Goal: Task Accomplishment & Management: Use online tool/utility

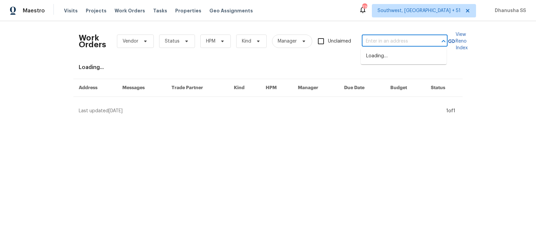
click at [410, 40] on input "text" at bounding box center [395, 41] width 67 height 10
paste input "2722 Dodds Ln, Kissimmee, FL 34743"
type input "2722 Dodds Ln, Kissimmee, FL 34743"
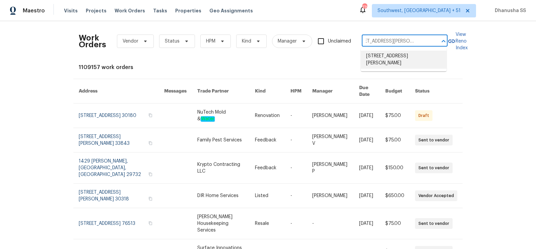
click at [401, 59] on li "2722 Dodds Ln, Kissimmee, FL 34743" at bounding box center [404, 60] width 86 height 18
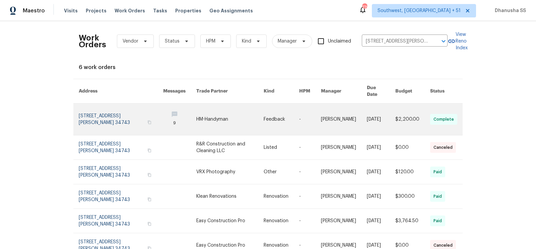
click at [308, 108] on link at bounding box center [310, 118] width 22 height 31
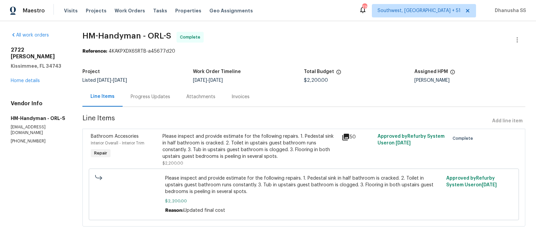
click at [30, 71] on div "2722 Dodds Ln Kissimmee, FL 34743 Home details" at bounding box center [39, 66] width 56 height 38
click at [37, 78] on link "Home details" at bounding box center [25, 80] width 29 height 5
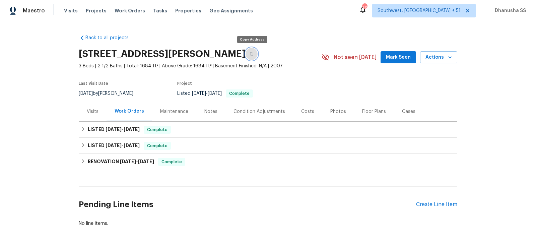
click at [251, 52] on icon "button" at bounding box center [252, 54] width 4 height 4
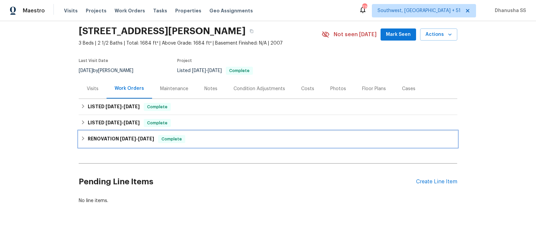
click at [176, 135] on div "RENOVATION 3/4/25 - 3/6/25 Complete" at bounding box center [268, 139] width 374 height 8
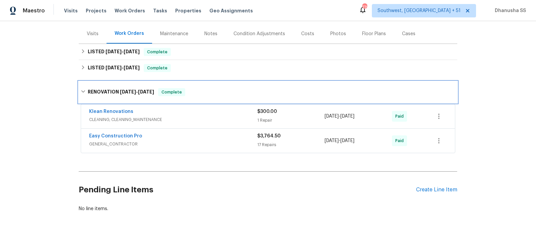
scroll to position [85, 0]
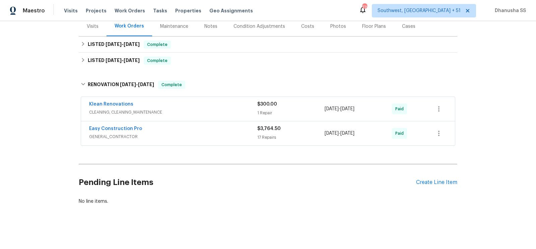
click at [224, 112] on span "CLEANING, CLEANING_MAINTENANCE" at bounding box center [173, 112] width 168 height 7
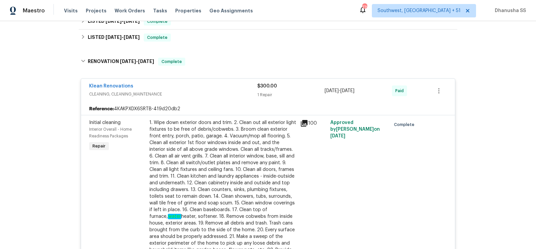
scroll to position [69, 0]
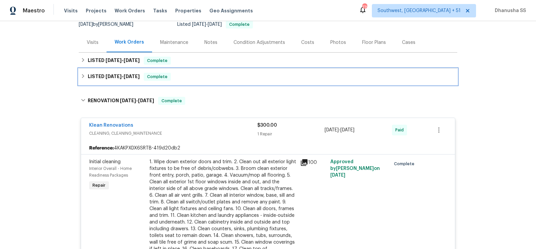
click at [202, 75] on div "LISTED 3/12/25 - 3/13/25 Complete" at bounding box center [268, 77] width 374 height 8
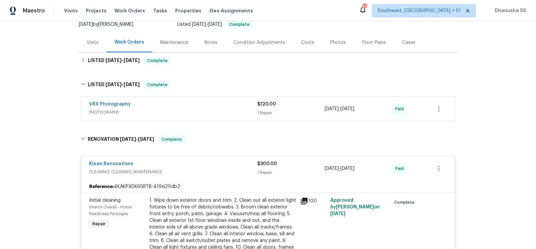
click at [201, 109] on span "PHOTOGRAPHY" at bounding box center [173, 112] width 168 height 7
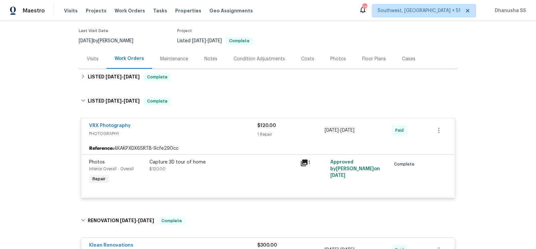
scroll to position [33, 0]
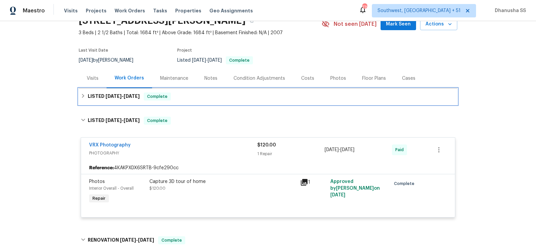
click at [189, 98] on div "LISTED 4/17/25 - 7/18/25 Complete" at bounding box center [268, 96] width 374 height 8
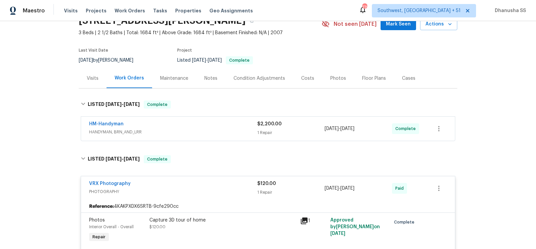
click at [202, 124] on div "HM-Handyman" at bounding box center [173, 125] width 168 height 8
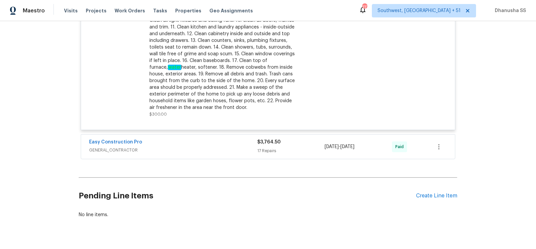
scroll to position [538, 0]
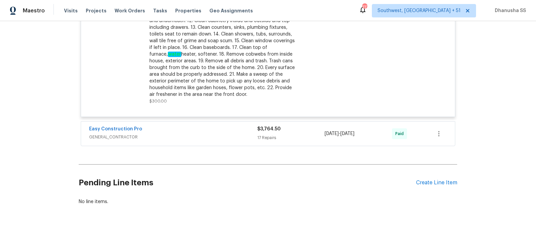
click at [201, 126] on div "Easy Construction Pro" at bounding box center [173, 130] width 168 height 8
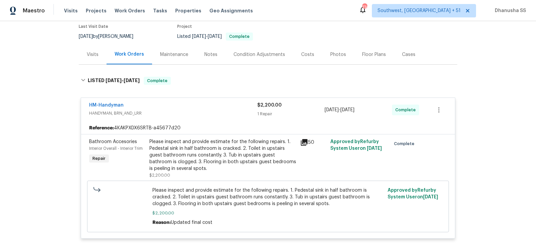
scroll to position [0, 0]
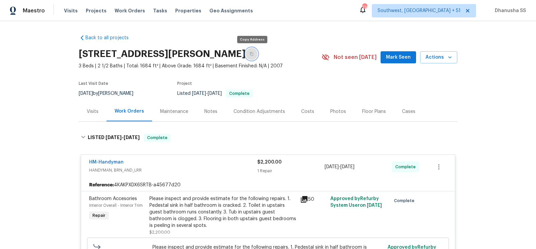
click at [252, 54] on icon "button" at bounding box center [252, 54] width 4 height 4
click at [128, 9] on span "Work Orders" at bounding box center [130, 10] width 30 height 7
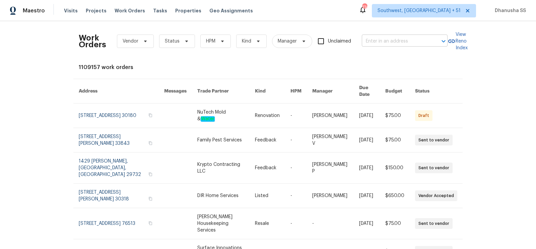
click at [408, 43] on input "text" at bounding box center [395, 41] width 67 height 10
paste input "6110 Hunter Crest Dr, Ooltewah, TN 37363"
type input "6110 Hunter Crest Dr, Ooltewah, TN 37363"
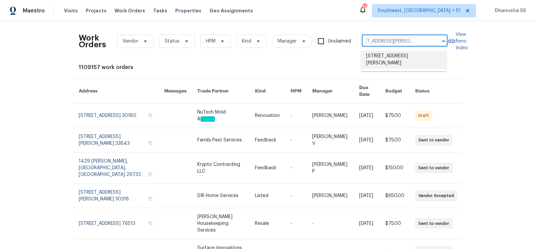
click at [402, 60] on li "6110 Hunter Crest Dr, Ooltewah, TN 37363" at bounding box center [404, 60] width 86 height 18
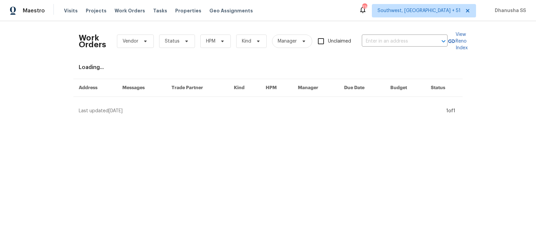
type input "6110 Hunter Crest Dr, Ooltewah, TN 37363"
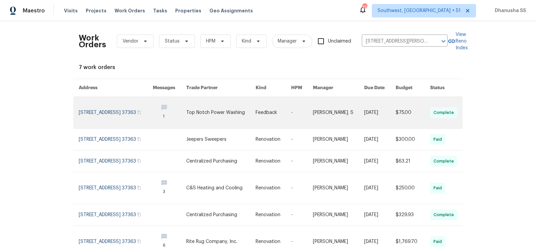
click at [319, 114] on td "Glory Joyce. S" at bounding box center [332, 113] width 51 height 32
click at [133, 119] on link at bounding box center [116, 112] width 74 height 31
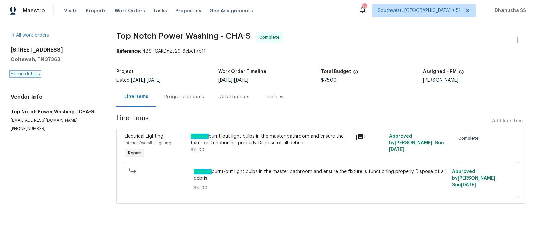
click at [23, 75] on link "Home details" at bounding box center [25, 74] width 29 height 5
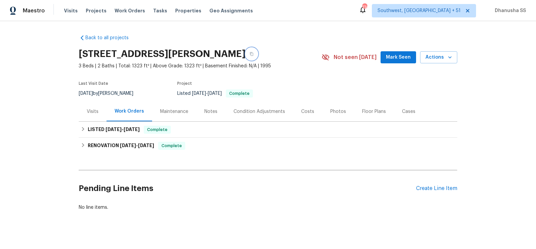
click at [254, 55] on icon "button" at bounding box center [252, 54] width 4 height 4
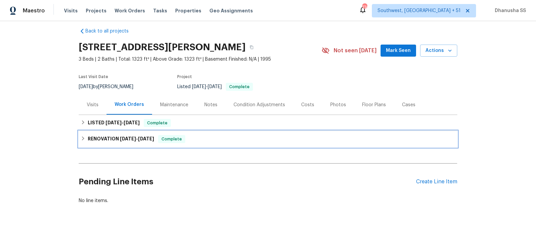
click at [192, 143] on div "RENOVATION 5/30/25 - 6/18/25 Complete" at bounding box center [268, 139] width 378 height 16
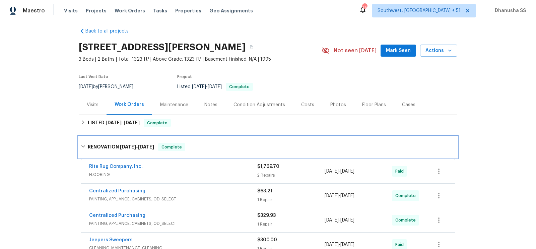
scroll to position [91, 0]
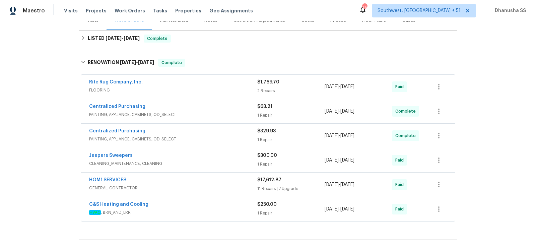
click at [217, 85] on div "Rite Rug Company, Inc." at bounding box center [173, 83] width 168 height 8
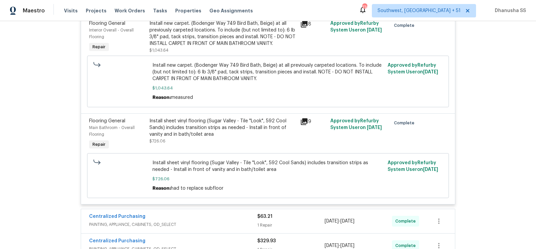
scroll to position [376, 0]
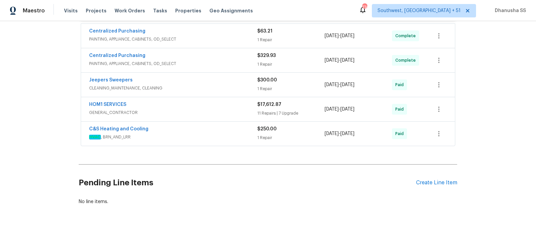
click at [220, 134] on span "HVAC , BRN_AND_LRR" at bounding box center [173, 137] width 168 height 7
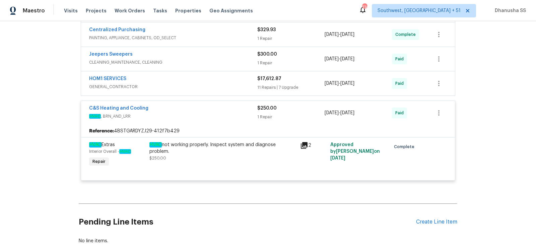
scroll to position [427, 0]
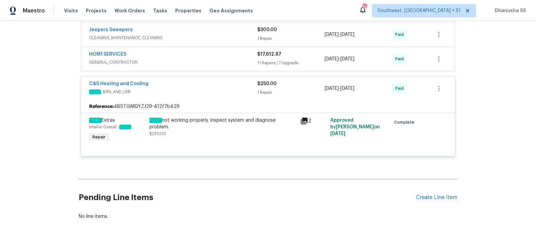
click at [229, 57] on div "HOM1 SERVICES" at bounding box center [173, 55] width 168 height 8
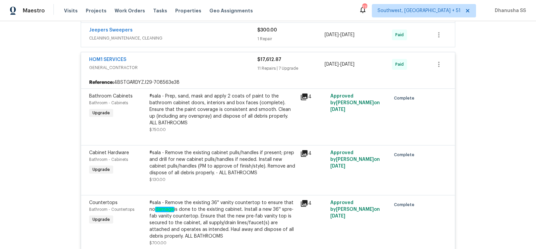
scroll to position [401, 0]
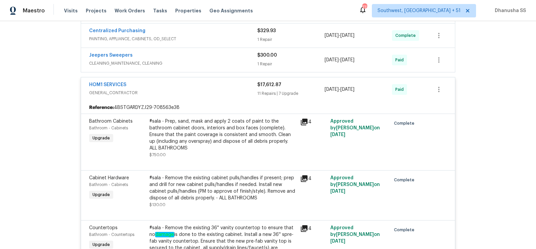
click at [240, 61] on span "CLEANING_MAINTENANCE, CLEANING" at bounding box center [173, 63] width 168 height 7
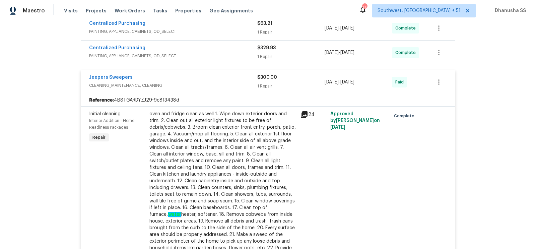
scroll to position [355, 0]
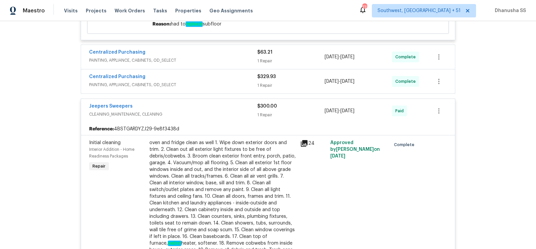
click at [231, 77] on div "Centralized Purchasing" at bounding box center [173, 77] width 168 height 8
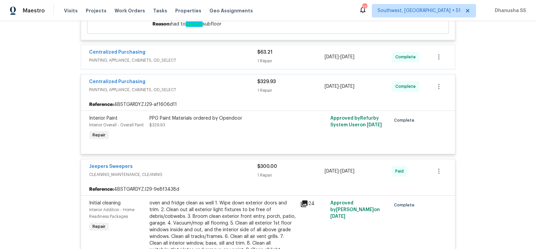
click at [231, 57] on div "Centralized Purchasing" at bounding box center [173, 53] width 168 height 8
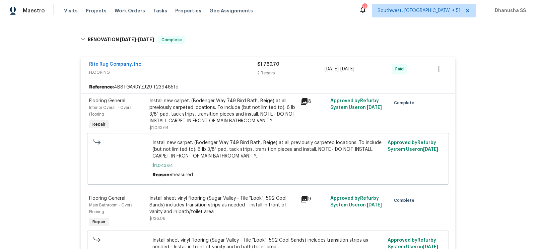
scroll to position [45, 0]
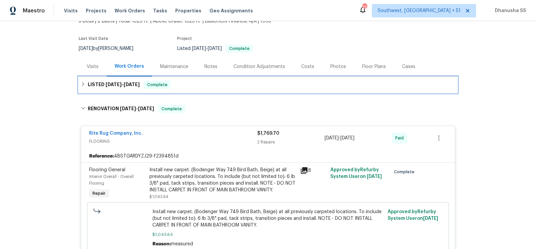
click at [206, 86] on div "LISTED 8/8/25 - 8/11/25 Complete" at bounding box center [268, 85] width 374 height 8
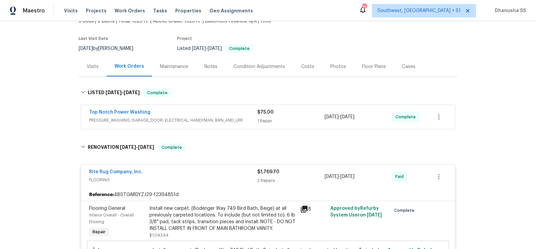
click at [237, 121] on span "PRESSURE_WASHING, GARAGE_DOOR, ELECTRICAL, HANDYMAN, BRN_AND_LRR" at bounding box center [173, 120] width 168 height 7
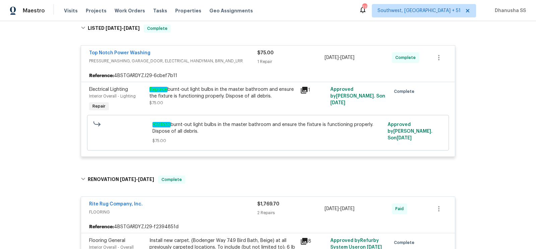
scroll to position [0, 0]
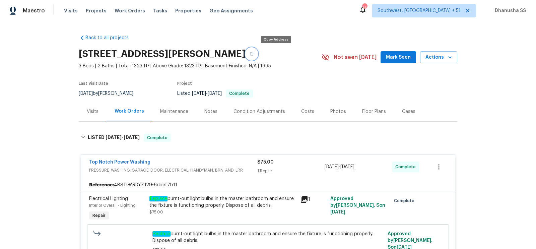
click at [258, 49] on button "button" at bounding box center [252, 54] width 12 height 12
click at [123, 7] on span "Work Orders" at bounding box center [130, 10] width 30 height 7
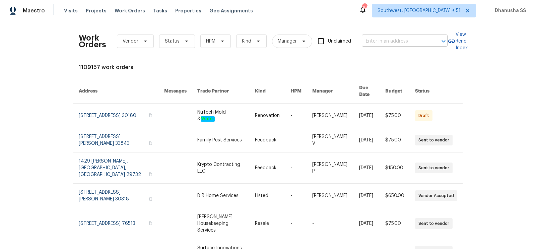
click at [395, 43] on input "text" at bounding box center [395, 41] width 67 height 10
paste input "204 Melodie Dr, Clarksville, TN 37043"
type input "204 Melodie Dr, Clarksville, TN 37043"
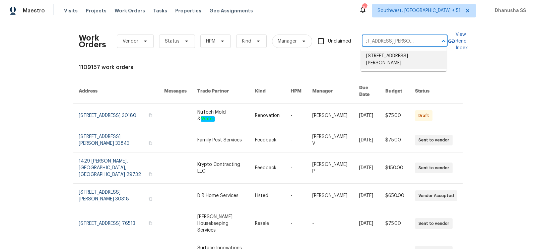
click at [405, 52] on li "204 Melodie Dr, Clarksville, TN 37043" at bounding box center [404, 60] width 86 height 18
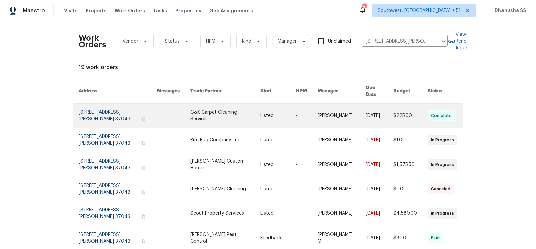
click at [316, 107] on td "Cynthia Upshaw" at bounding box center [336, 115] width 48 height 24
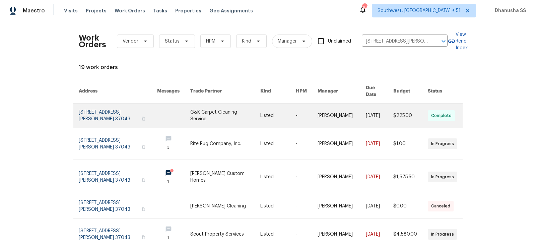
click at [298, 111] on link at bounding box center [307, 115] width 22 height 24
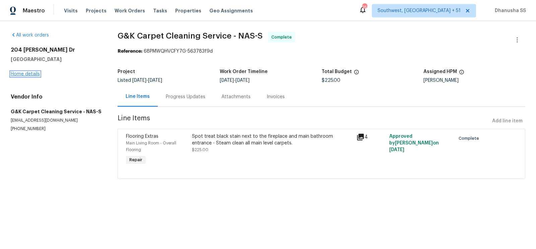
click at [29, 75] on link "Home details" at bounding box center [25, 74] width 29 height 5
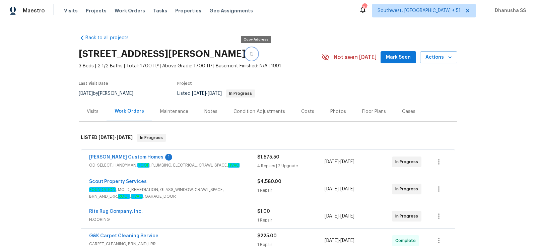
click at [254, 52] on icon "button" at bounding box center [252, 54] width 4 height 4
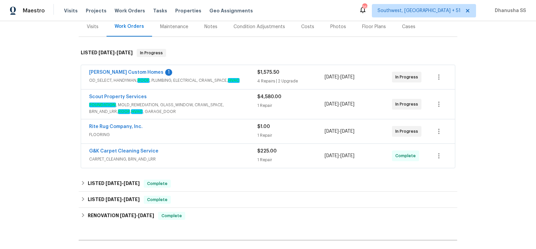
scroll to position [160, 0]
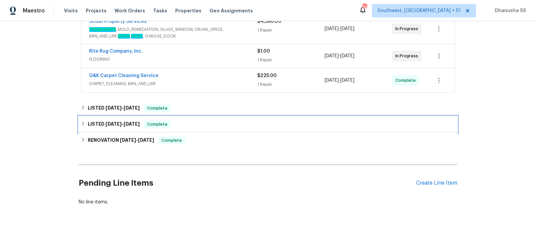
click at [206, 123] on div "LISTED 6/3/25 - 6/4/25 Complete" at bounding box center [268, 124] width 374 height 8
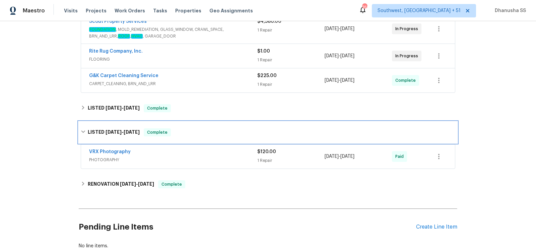
scroll to position [204, 0]
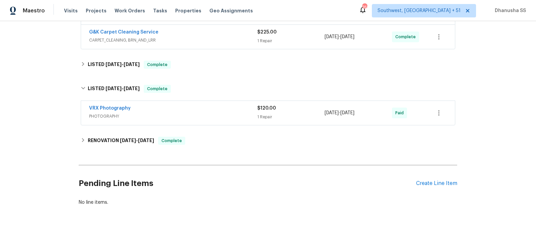
click at [218, 149] on div "Back to all projects 204 Melodie Dr, Clarksville, TN 37043 3 Beds | 2 1/2 Baths…" at bounding box center [268, 19] width 378 height 386
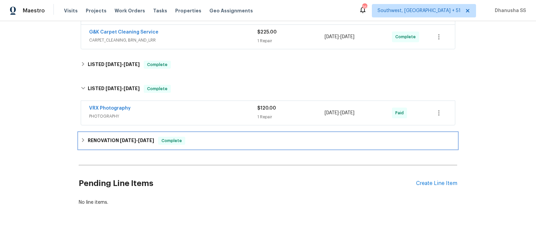
click at [214, 134] on div "RENOVATION 4/21/25 - 5/27/25 Complete" at bounding box center [268, 141] width 378 height 16
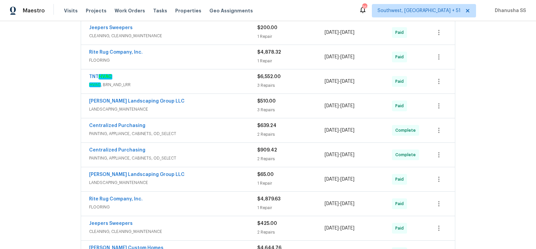
scroll to position [293, 0]
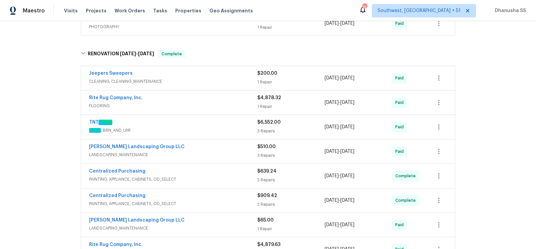
click at [218, 100] on div "Rite Rug Company, Inc." at bounding box center [173, 98] width 168 height 8
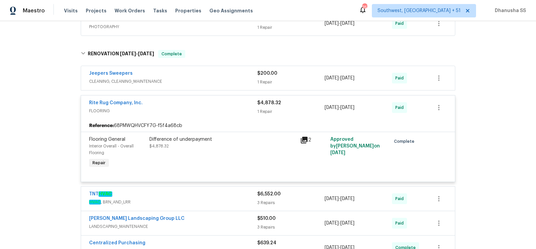
click at [228, 70] on div "Jeepers Sweepers" at bounding box center [173, 74] width 168 height 8
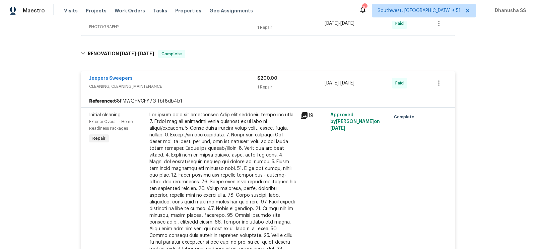
scroll to position [183, 0]
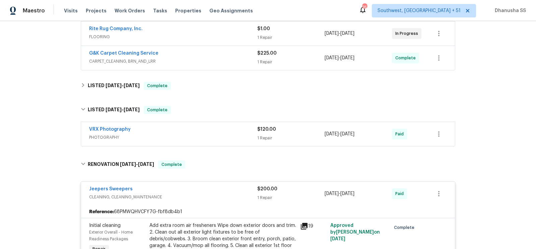
click at [225, 134] on span "PHOTOGRAPHY" at bounding box center [173, 137] width 168 height 7
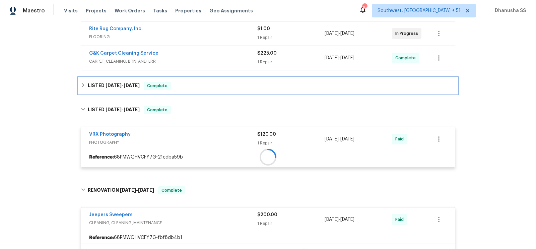
click at [209, 88] on div "LISTED 7/21/25 - 7/24/25 Complete" at bounding box center [268, 86] width 378 height 16
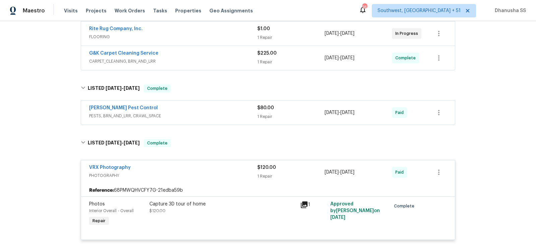
click at [228, 109] on div "Robards Pest Control" at bounding box center [173, 108] width 168 height 8
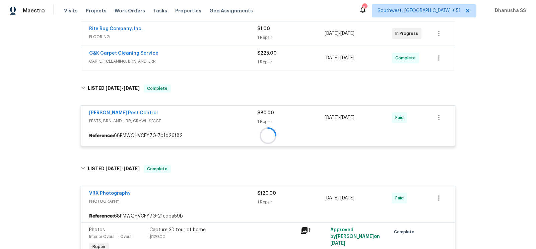
scroll to position [153, 0]
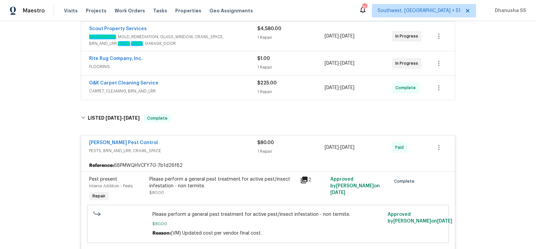
click at [204, 184] on div "Please perform a general pest treatment for active pest/insect infestation - no…" at bounding box center [222, 182] width 147 height 13
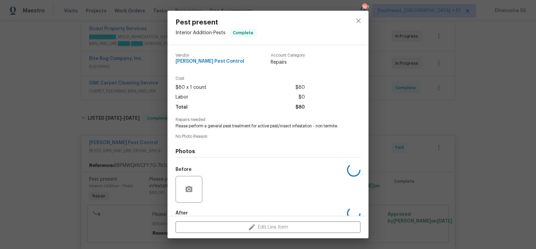
scroll to position [37, 0]
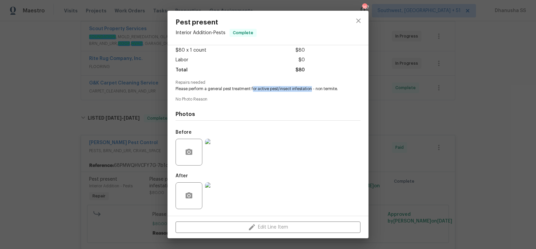
drag, startPoint x: 253, startPoint y: 89, endPoint x: 312, endPoint y: 88, distance: 59.0
click at [312, 88] on span "Please perform a general pest treatment for active pest/insect infestation - no…" at bounding box center [259, 89] width 166 height 6
copy span "or active pest/insect infestation"
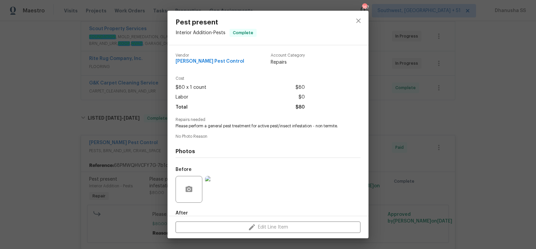
click at [209, 62] on span "Robards Pest Control" at bounding box center [210, 61] width 69 height 5
copy span "Robards Pest Control"
click at [361, 24] on icon "close" at bounding box center [358, 21] width 8 height 8
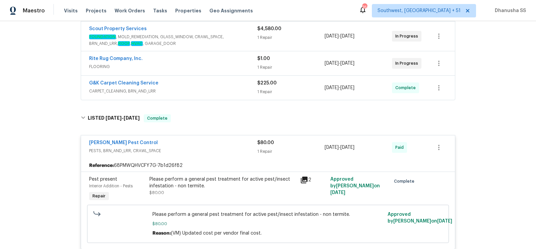
scroll to position [123, 0]
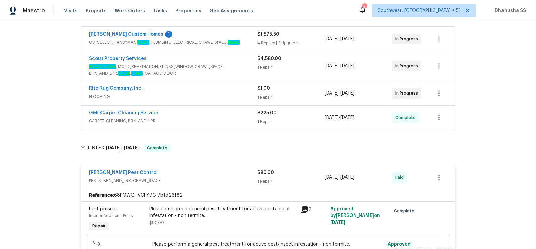
click at [234, 119] on span "CARPET_CLEANING, BRN_AND_LRR" at bounding box center [173, 121] width 168 height 7
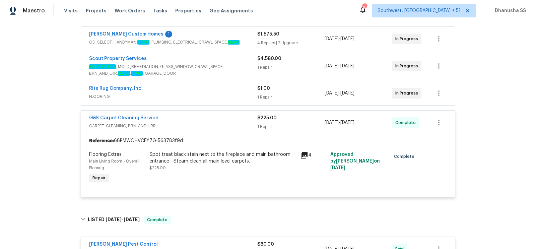
click at [221, 142] on div "Reference: 68PMWQHVCFY7G-563783f9d" at bounding box center [268, 141] width 374 height 12
click at [219, 152] on div "Spot treat black stain next to the fireplace and main bathroom entrance - Steam…" at bounding box center [222, 157] width 147 height 13
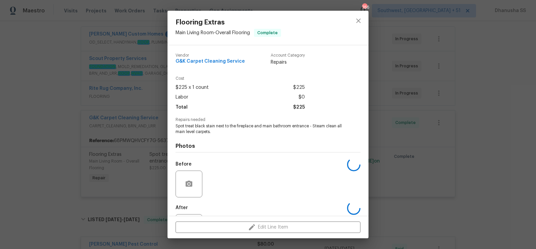
scroll to position [31, 0]
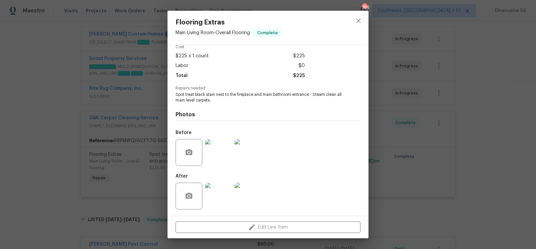
click at [219, 152] on img at bounding box center [218, 152] width 27 height 27
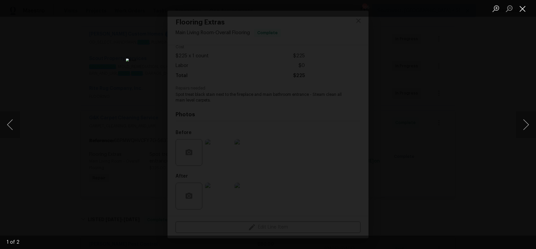
click at [528, 11] on button "Close lightbox" at bounding box center [522, 9] width 13 height 12
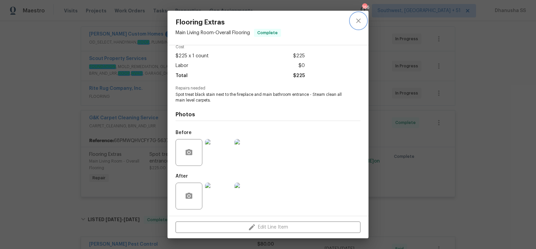
click at [359, 21] on icon "close" at bounding box center [358, 20] width 4 height 4
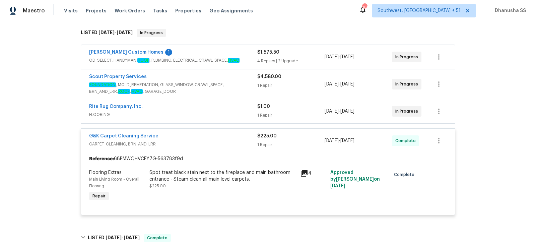
scroll to position [101, 0]
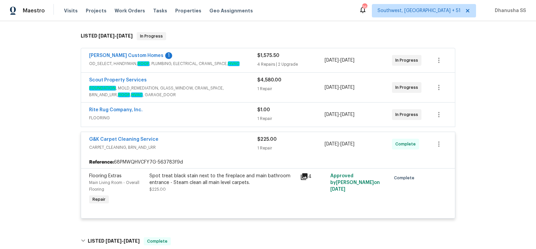
click at [239, 116] on span "FLOORING" at bounding box center [173, 118] width 168 height 7
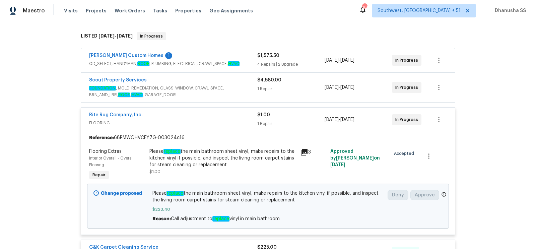
click at [237, 93] on span "FOUNDATION , MOLD_REMEDIATION, GLASS_WINDOW, CRAWL_SPACE, BRN_AND_LRR, ROOF , H…" at bounding box center [173, 91] width 168 height 13
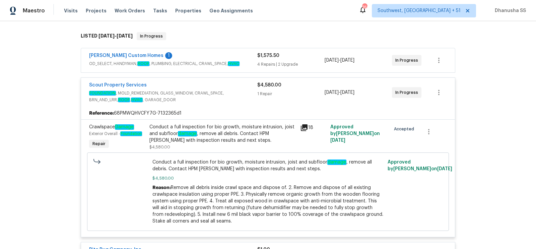
click at [237, 69] on div "Rappa Custom Homes 1 OD_SELECT, HANDYMAN, ROOF , PLUMBING, ELECTRICAL, CRAWL_SP…" at bounding box center [268, 60] width 374 height 24
click at [232, 60] on span "OD_SELECT, HANDYMAN, ROOF , PLUMBING, ELECTRICAL, CRAWL_SPACE, HVAC" at bounding box center [173, 63] width 168 height 7
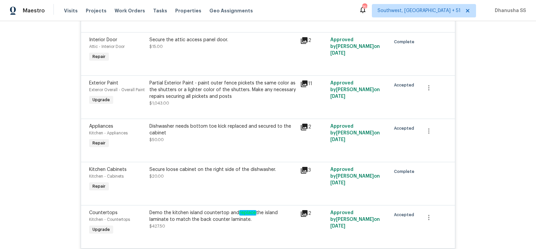
scroll to position [0, 0]
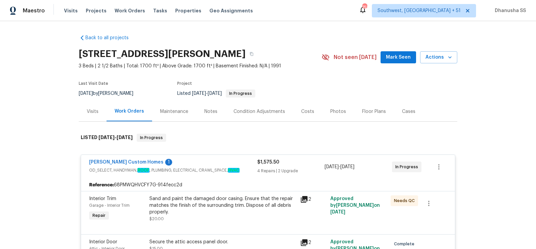
click at [120, 5] on div "Visits Projects Work Orders Tasks Properties Geo Assignments" at bounding box center [162, 10] width 197 height 13
click at [123, 10] on span "Work Orders" at bounding box center [130, 10] width 30 height 7
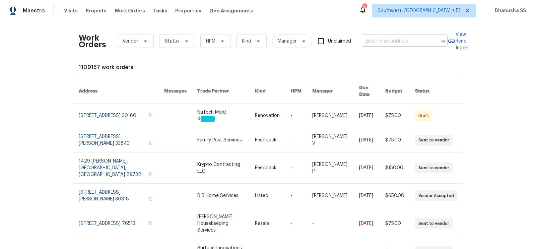
click at [404, 37] on input "text" at bounding box center [395, 41] width 67 height 10
paste input "8311 Ogden St, Denver, CO 80229"
type input "8311 Ogden St, Denver, CO 80229"
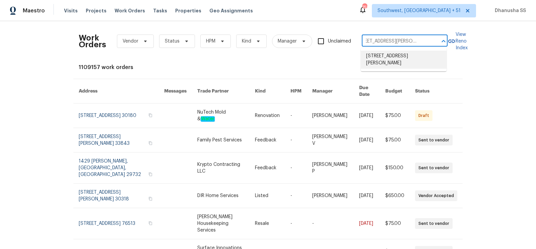
click at [400, 52] on li "8311 Ogden St, Denver, CO 80229" at bounding box center [404, 60] width 86 height 18
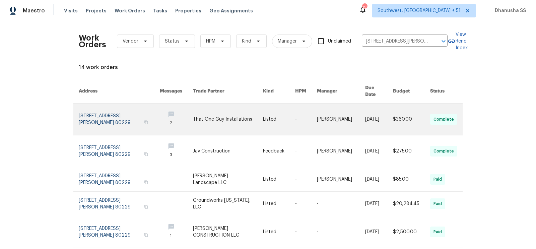
click at [295, 113] on link at bounding box center [306, 118] width 22 height 31
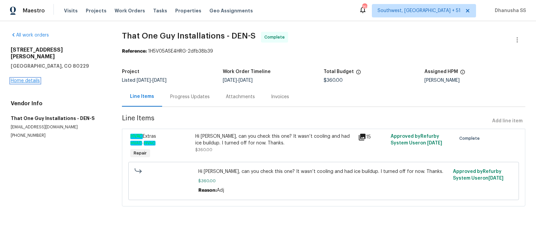
click at [25, 78] on link "Home details" at bounding box center [25, 80] width 29 height 5
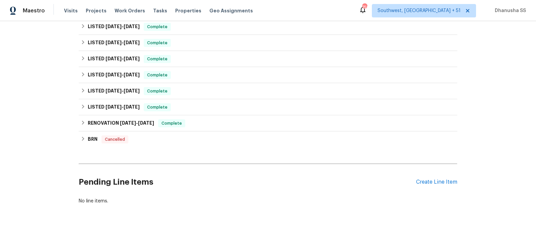
scroll to position [63, 0]
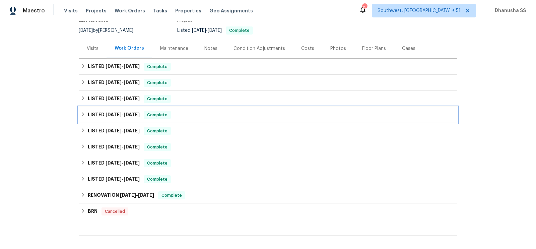
click at [208, 111] on div "LISTED 5/13/25 - 5/30/25 Complete" at bounding box center [268, 115] width 374 height 8
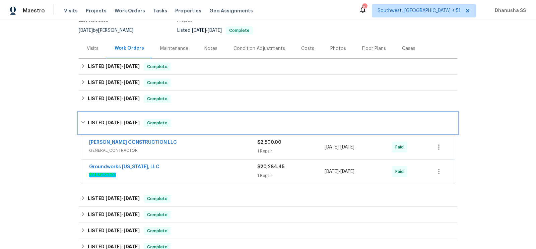
scroll to position [84, 0]
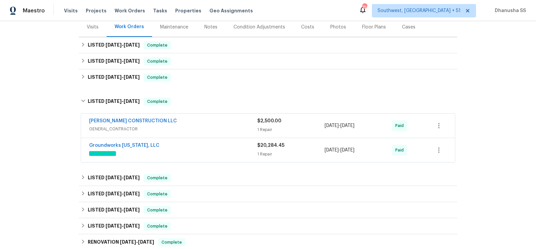
click at [221, 126] on span "GENERAL_CONTRACTOR" at bounding box center [173, 129] width 168 height 7
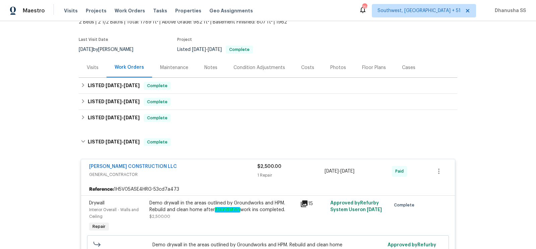
scroll to position [29, 0]
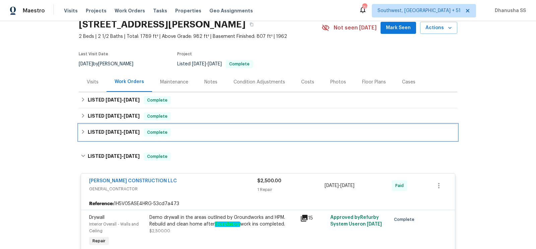
click at [204, 128] on div "LISTED 6/30/25 - 6/30/25 Complete" at bounding box center [268, 132] width 374 height 8
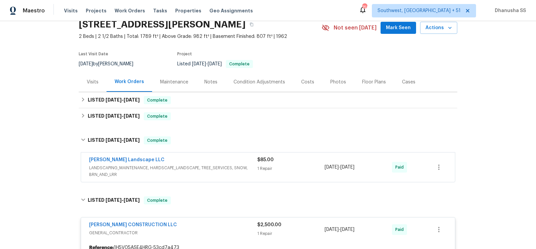
click at [215, 171] on span "LANDSCAPING_MAINTENANCE, HARDSCAPE_LANDSCAPE, TREE_SERVICES, SNOW, BRN_AND_LRR" at bounding box center [173, 170] width 168 height 13
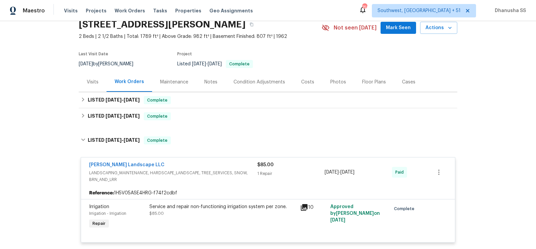
scroll to position [29, 0]
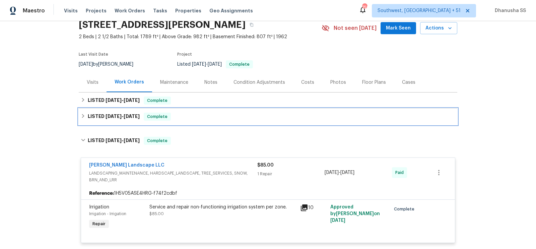
click at [210, 117] on div "LISTED 7/30/25 - 8/1/25 Complete" at bounding box center [268, 117] width 374 height 8
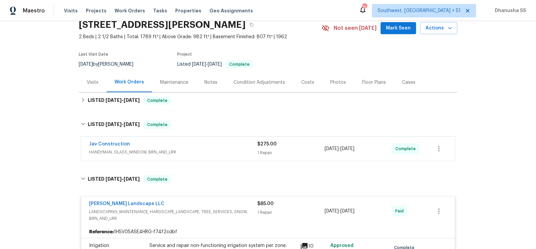
click at [217, 147] on div "Jav Construction" at bounding box center [173, 145] width 168 height 8
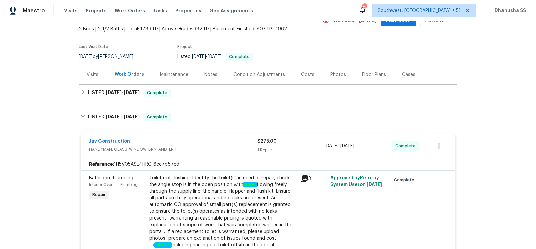
scroll to position [30, 0]
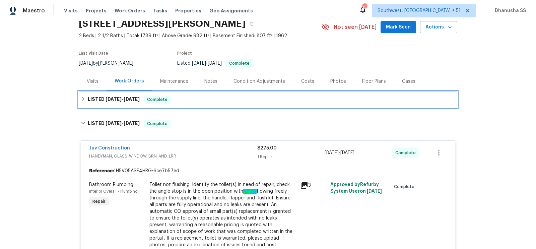
click at [179, 95] on div "LISTED 8/4/25 - 8/6/25 Complete" at bounding box center [268, 99] width 374 height 8
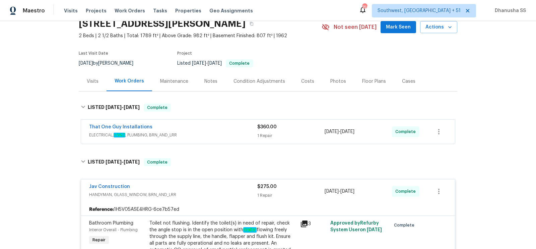
click at [208, 132] on span "ELECTRICAL, HVAC , PLUMBING, BRN_AND_LRR" at bounding box center [173, 135] width 168 height 7
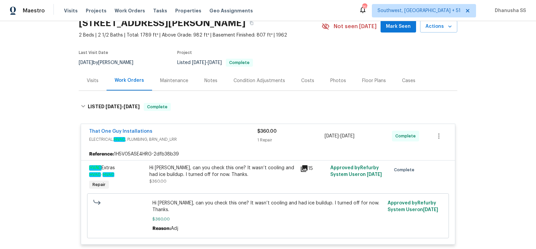
scroll to position [0, 0]
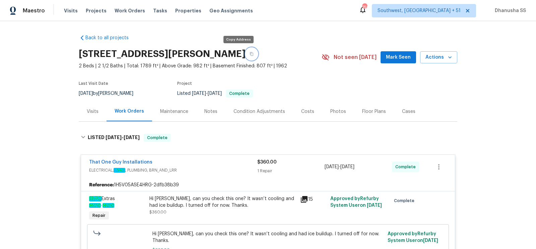
click at [250, 55] on icon "button" at bounding box center [251, 54] width 3 height 4
click at [116, 10] on span "Work Orders" at bounding box center [130, 10] width 30 height 7
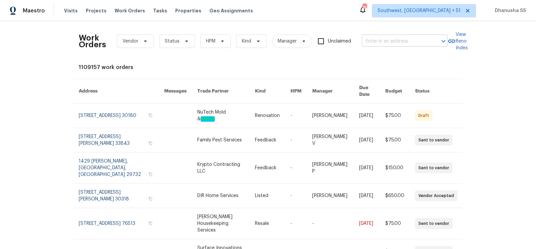
click at [416, 42] on input "text" at bounding box center [395, 41] width 67 height 10
paste input "42099 W Balsa Dr, Maricopa, AZ 85138"
type input "42099 W Balsa Dr, Maricopa, AZ 85138"
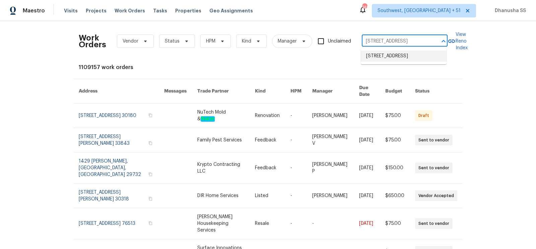
click at [411, 55] on li "42099 W Balsa Dr, Maricopa, AZ 85138" at bounding box center [404, 56] width 86 height 11
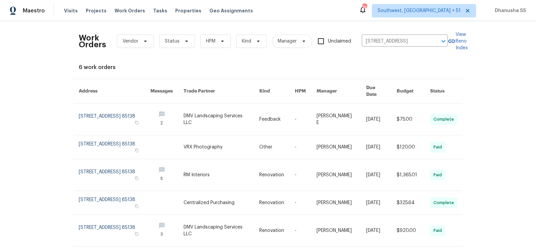
click at [296, 114] on link at bounding box center [306, 118] width 22 height 31
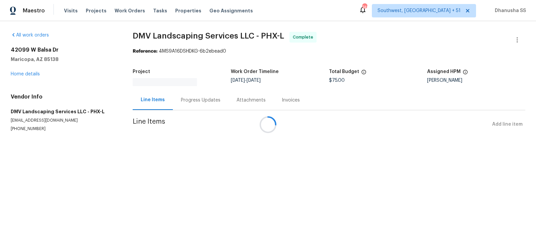
click at [34, 75] on div "42099 W Balsa Dr Maricopa, AZ 85138 Home details" at bounding box center [64, 62] width 106 height 31
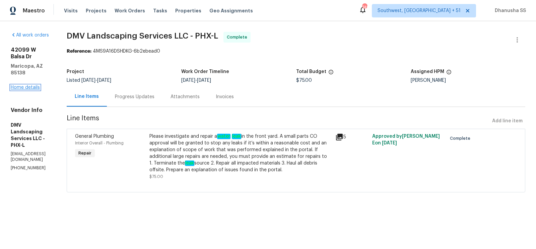
click at [32, 85] on link "Home details" at bounding box center [25, 87] width 29 height 5
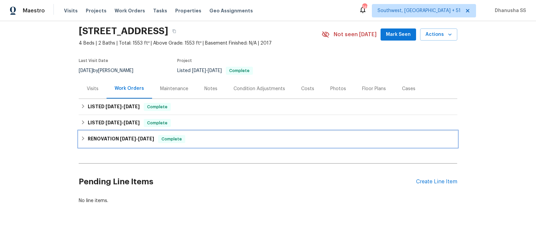
click at [202, 140] on div "RENOVATION 5/27/25 - 6/11/25 Complete" at bounding box center [268, 139] width 374 height 8
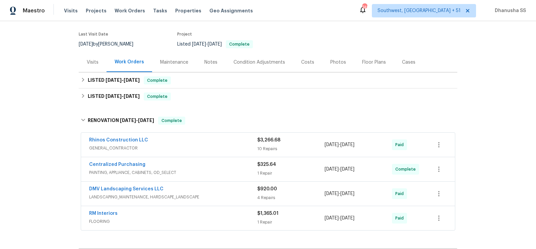
click at [221, 139] on div "Rhinos Construction LLC" at bounding box center [173, 141] width 168 height 8
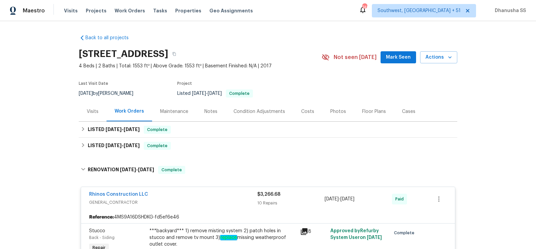
scroll to position [42, 0]
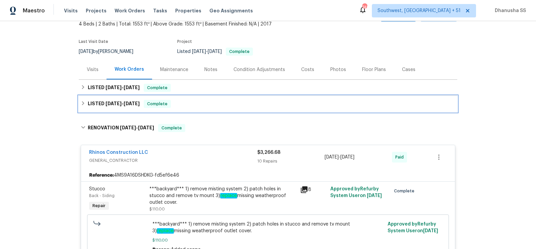
click at [204, 109] on div "LISTED 6/5/25 - 6/6/25 Complete" at bounding box center [268, 104] width 378 height 16
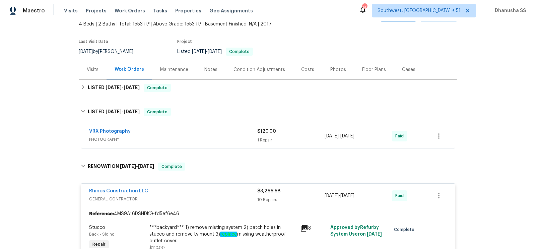
click at [226, 138] on span "PHOTOGRAPHY" at bounding box center [173, 139] width 168 height 7
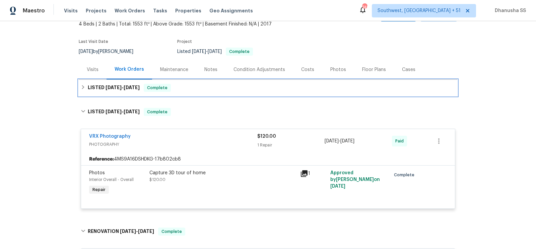
click at [202, 90] on div "LISTED 8/6/25 - 8/11/25 Complete" at bounding box center [268, 88] width 374 height 8
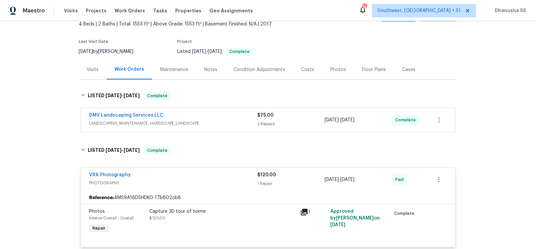
click at [208, 121] on span "LANDSCAPING_MAINTENANCE, HARDSCAPE_LANDSCAPE" at bounding box center [173, 123] width 168 height 7
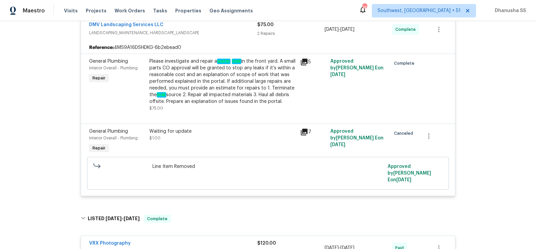
scroll to position [133, 0]
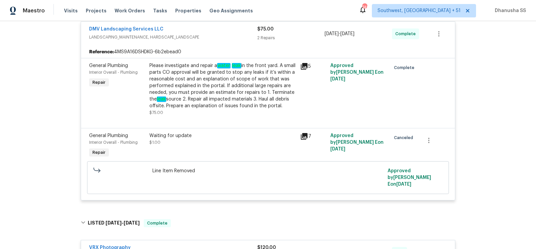
click at [147, 72] on div "Please investigate and repair a water leak in the front yard. A small parts CO …" at bounding box center [222, 89] width 151 height 58
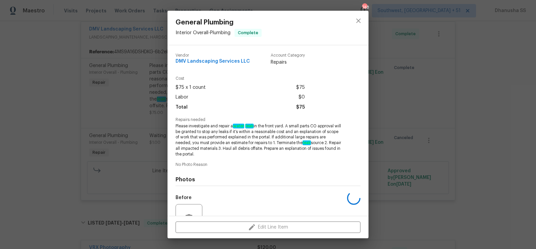
scroll to position [65, 0]
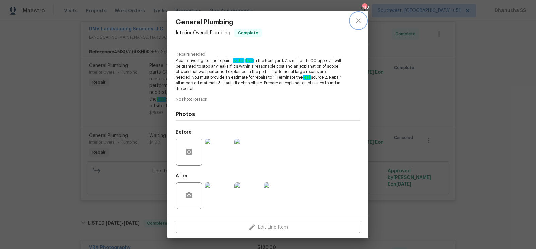
click at [357, 24] on icon "close" at bounding box center [358, 21] width 8 height 8
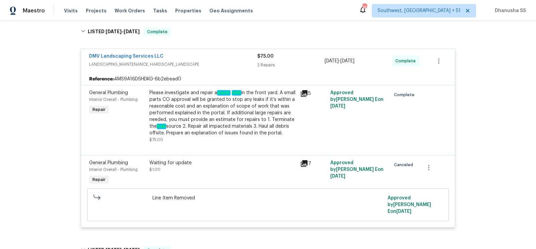
scroll to position [108, 0]
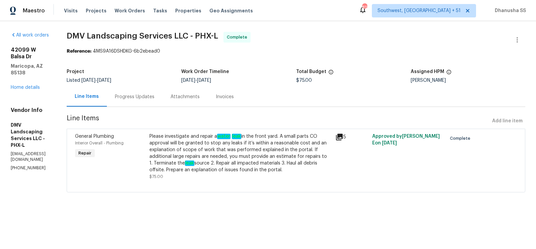
click at [139, 99] on div "Progress Updates" at bounding box center [135, 96] width 40 height 7
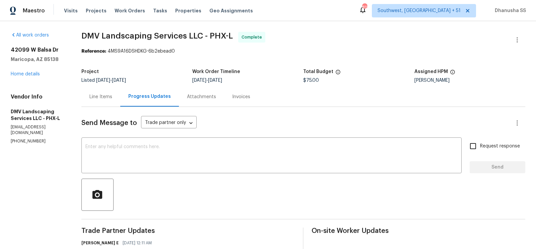
click at [105, 101] on div "Line Items" at bounding box center [100, 97] width 39 height 20
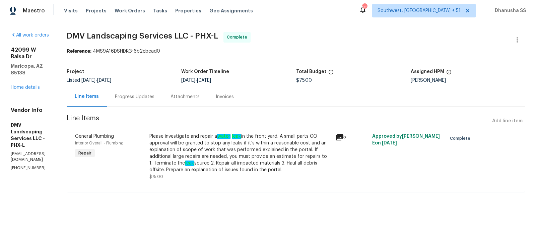
click at [134, 101] on div "Progress Updates" at bounding box center [135, 97] width 56 height 20
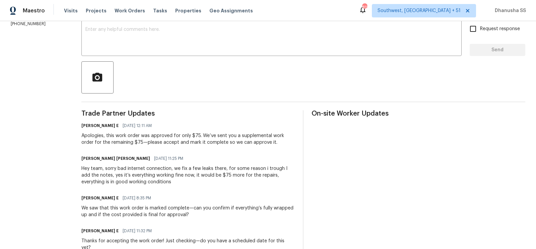
scroll to position [146, 0]
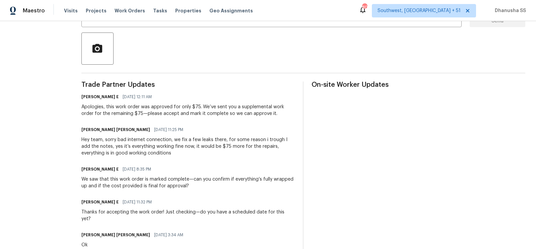
click at [122, 15] on div "Visits Projects Work Orders Tasks Properties Geo Assignments" at bounding box center [162, 10] width 197 height 13
click at [124, 10] on span "Work Orders" at bounding box center [130, 10] width 30 height 7
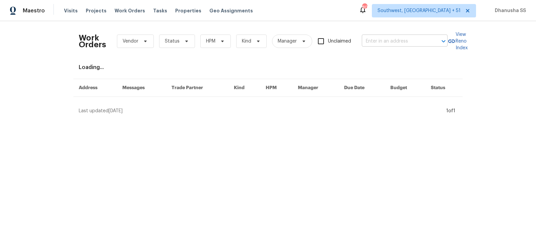
click at [389, 44] on input "text" at bounding box center [395, 41] width 67 height 10
paste input "[STREET_ADDRESS][PERSON_NAME]"
type input "[STREET_ADDRESS][PERSON_NAME]"
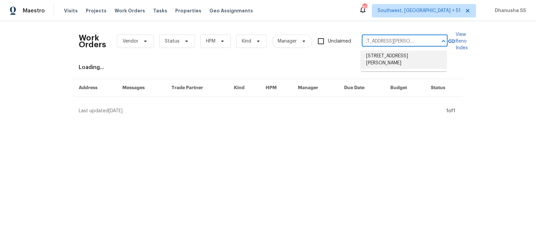
click at [374, 59] on li "[STREET_ADDRESS][PERSON_NAME]" at bounding box center [404, 60] width 86 height 18
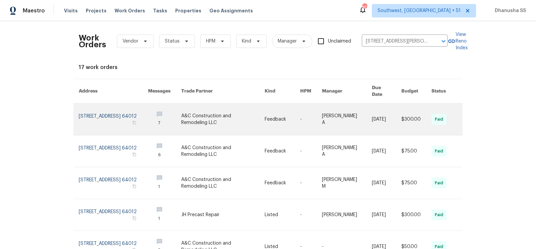
click at [312, 103] on link at bounding box center [311, 118] width 22 height 31
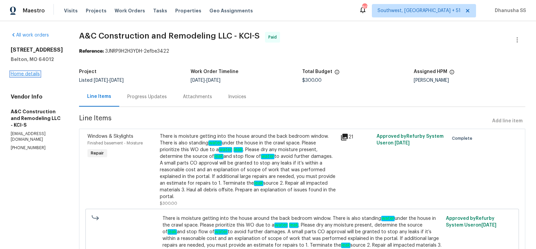
click at [34, 72] on link "Home details" at bounding box center [25, 74] width 29 height 5
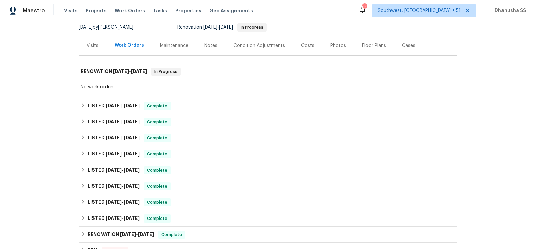
scroll to position [76, 0]
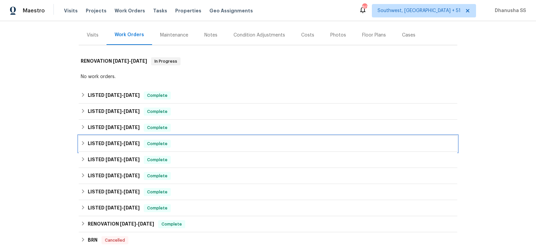
click at [203, 142] on div "LISTED [DATE] - [DATE] Complete" at bounding box center [268, 144] width 374 height 8
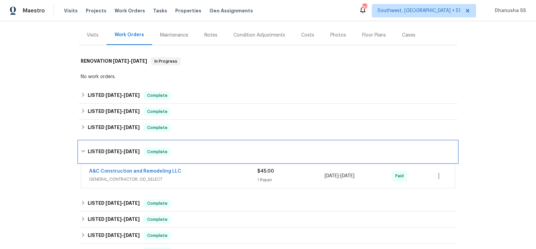
scroll to position [83, 0]
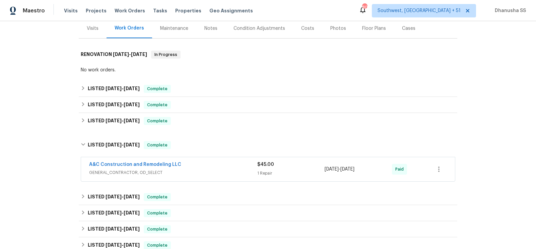
click at [209, 166] on div "A&C Construction and Remodeling LLC" at bounding box center [173, 165] width 168 height 8
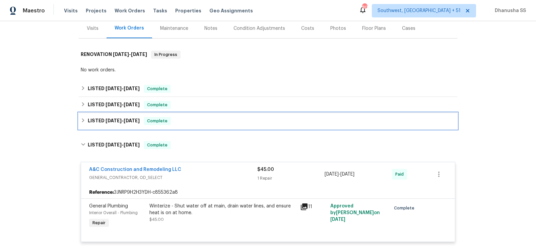
click at [186, 120] on div "LISTED [DATE] - [DATE] Complete" at bounding box center [268, 121] width 374 height 8
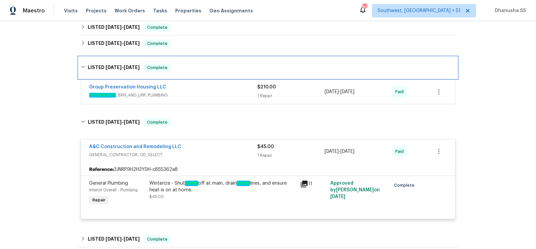
scroll to position [145, 0]
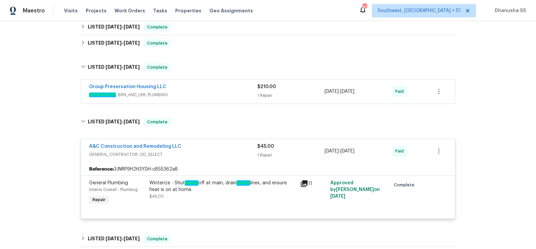
click at [196, 96] on span "FOUNDATION , BRN_AND_LRR, PLUMBING" at bounding box center [173, 94] width 168 height 7
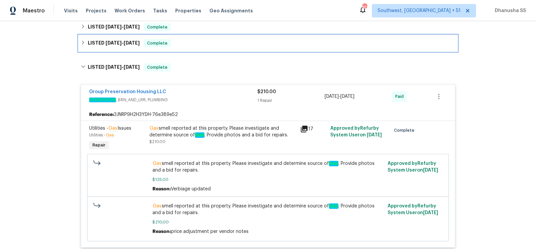
click at [188, 44] on div "LISTED [DATE] - [DATE] Complete" at bounding box center [268, 43] width 374 height 8
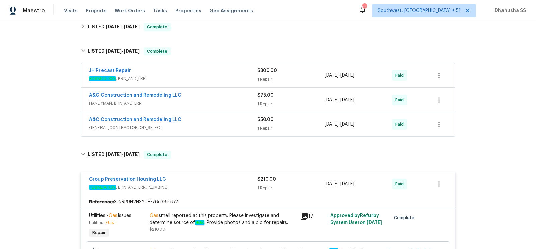
click at [219, 122] on div "A&C Construction and Remodeling LLC" at bounding box center [173, 120] width 168 height 8
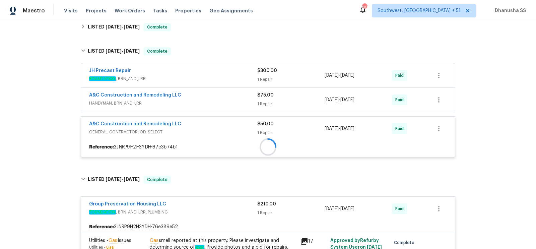
scroll to position [148, 0]
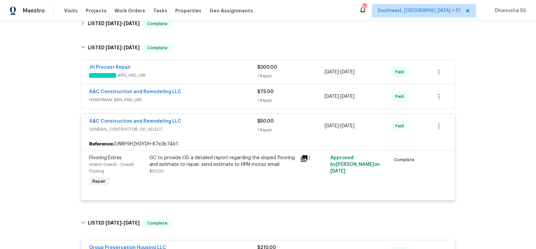
click at [229, 91] on div "A&C Construction and Remodeling LLC" at bounding box center [173, 92] width 168 height 8
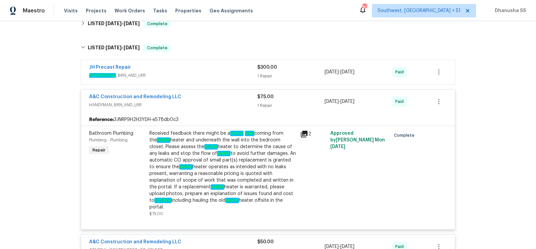
click at [240, 73] on span "FOUNDATION , BRN_AND_LRR" at bounding box center [173, 75] width 168 height 7
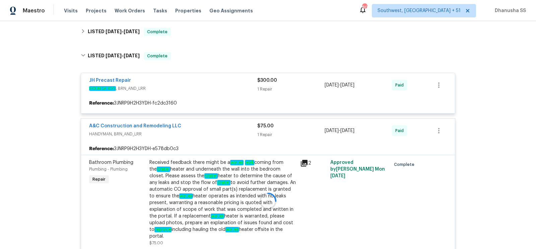
scroll to position [110, 0]
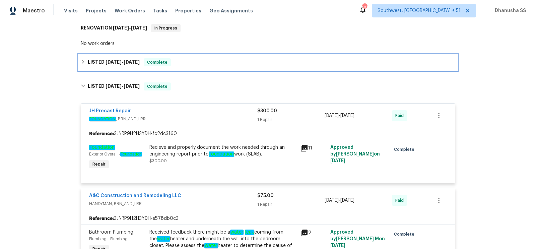
click at [201, 57] on div "LISTED [DATE] - [DATE] Complete" at bounding box center [268, 62] width 378 height 16
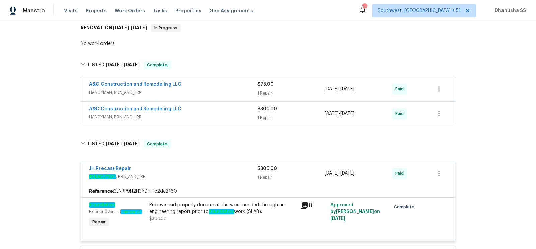
click at [217, 106] on div "A&C Construction and Remodeling LLC" at bounding box center [173, 110] width 168 height 8
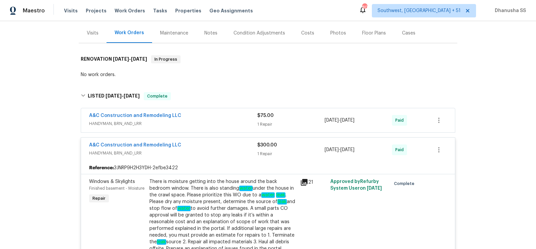
click at [217, 118] on div "A&C Construction and Remodeling LLC" at bounding box center [173, 116] width 168 height 8
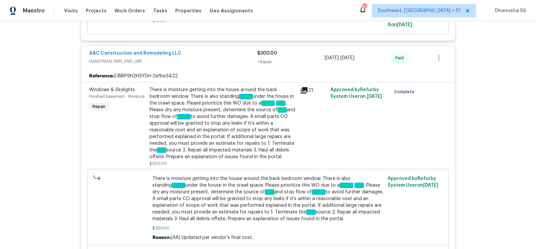
scroll to position [256, 0]
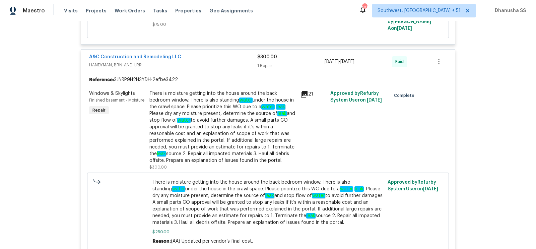
click at [179, 145] on div "There is moisture getting into the house around the back bedroom window. There …" at bounding box center [222, 127] width 147 height 74
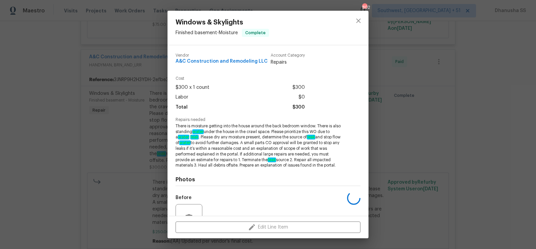
scroll to position [65, 0]
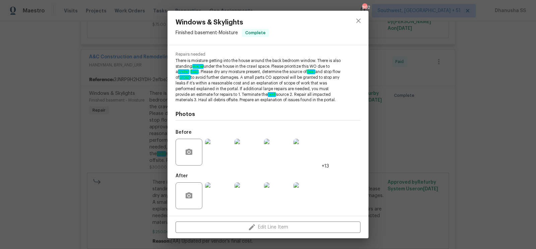
click at [222, 153] on img at bounding box center [218, 152] width 27 height 27
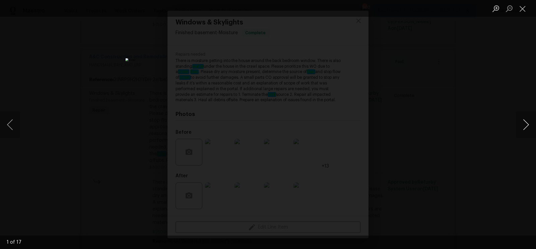
click at [524, 128] on button "Next image" at bounding box center [526, 124] width 20 height 27
click at [519, 5] on button "Close lightbox" at bounding box center [522, 9] width 13 height 12
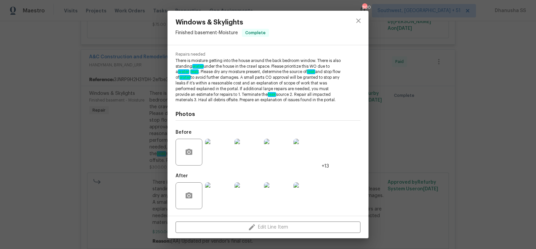
click at [283, 157] on img at bounding box center [277, 152] width 27 height 27
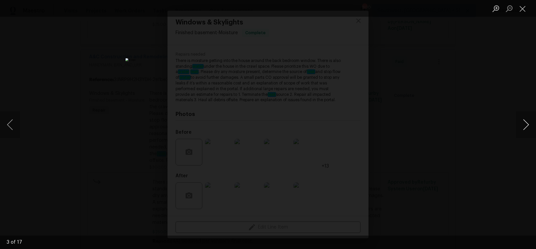
click at [529, 126] on button "Next image" at bounding box center [526, 124] width 20 height 27
click at [520, 11] on button "Close lightbox" at bounding box center [522, 9] width 13 height 12
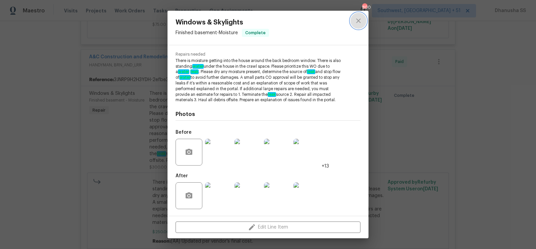
click at [363, 21] on button "close" at bounding box center [358, 21] width 16 height 16
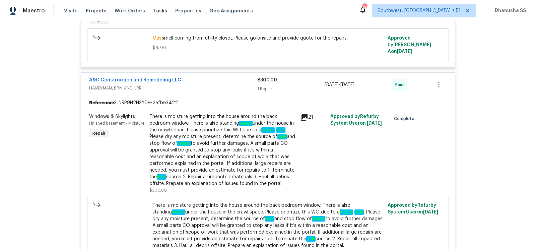
scroll to position [0, 0]
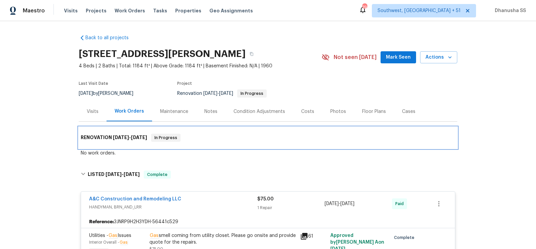
click at [209, 145] on div "RENOVATION 12/20/24 - 12/23/24 In Progress" at bounding box center [268, 137] width 378 height 21
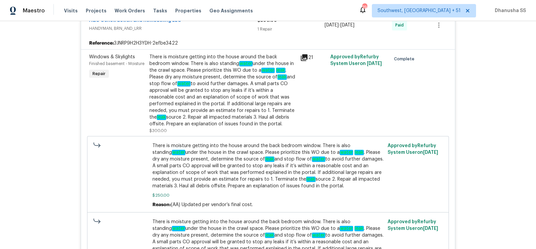
scroll to position [297, 0]
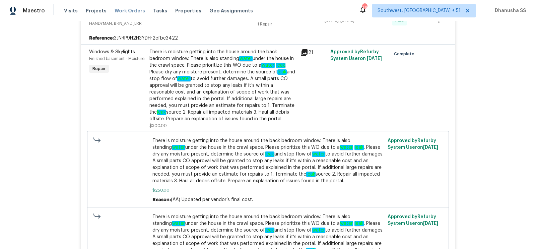
click at [119, 8] on span "Work Orders" at bounding box center [130, 10] width 30 height 7
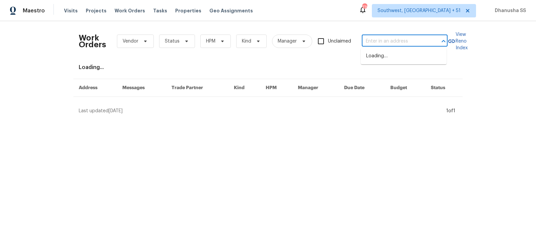
click at [392, 44] on input "text" at bounding box center [395, 41] width 67 height 10
paste input "11158 Golden Silence Dr, Riverview, FL 33579"
type input "11158 Golden Silence Dr, Riverview, FL 33579"
click at [395, 61] on li "11158 Golden Silence Dr, Riverview, FL 33579" at bounding box center [404, 56] width 86 height 11
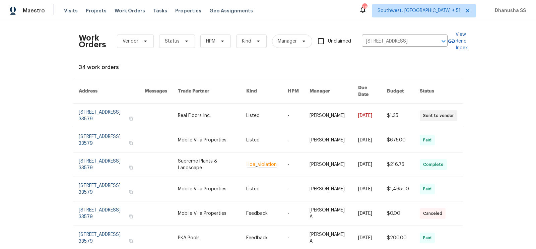
click at [286, 111] on td "-" at bounding box center [293, 115] width 22 height 24
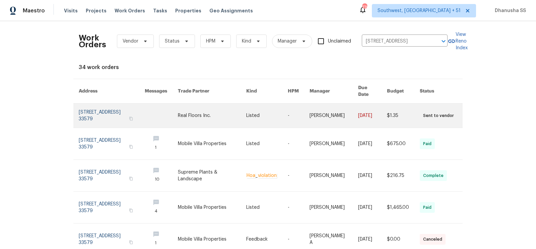
click at [94, 117] on link at bounding box center [112, 115] width 66 height 24
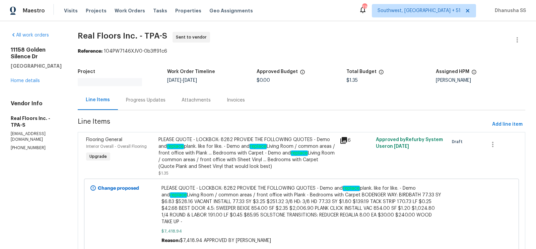
click at [18, 75] on div "11158 Golden Silence Dr Riverview, FL 33579 Home details" at bounding box center [36, 66] width 51 height 38
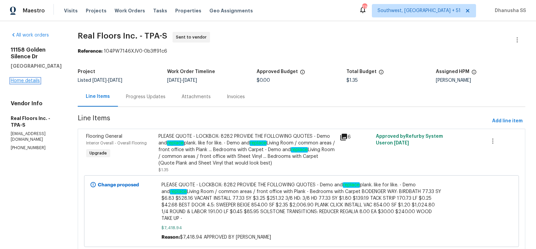
click at [20, 78] on link "Home details" at bounding box center [25, 80] width 29 height 5
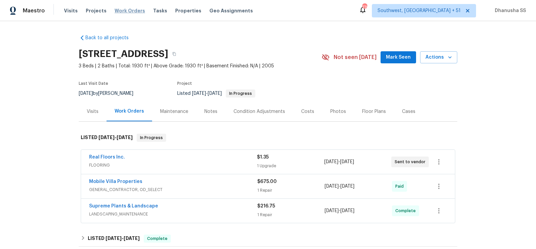
click at [125, 9] on span "Work Orders" at bounding box center [130, 10] width 30 height 7
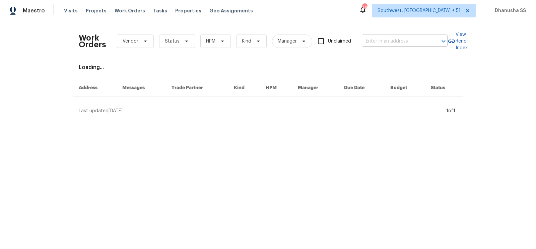
click at [381, 40] on input "text" at bounding box center [395, 41] width 67 height 10
paste input "17244 Montgall Dr, Belton, MO 64012 C"
type input "17244 Montgall Dr, Belton, MO 64012 C"
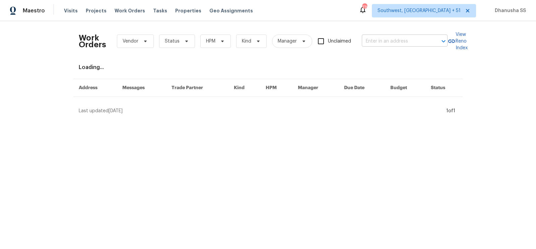
click at [382, 42] on input "text" at bounding box center [395, 41] width 67 height 10
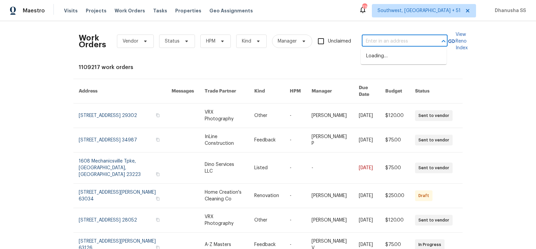
paste input "17244 Montgall Dr, Belton, MO 64012 C"
drag, startPoint x: 382, startPoint y: 42, endPoint x: 536, endPoint y: 77, distance: 157.7
click at [536, 77] on div "Work Orders Vendor Status HPM Kind Manager Unclaimed 17244 Montgall Dr, Belton,…" at bounding box center [268, 135] width 536 height 228
type input "17244 Montgall Dr"
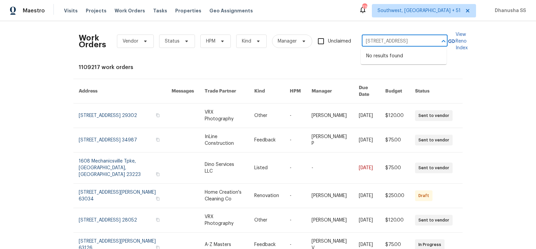
scroll to position [0, 0]
click at [428, 67] on li "17244 Montgall Dr, Belton, MO 64012" at bounding box center [404, 60] width 86 height 18
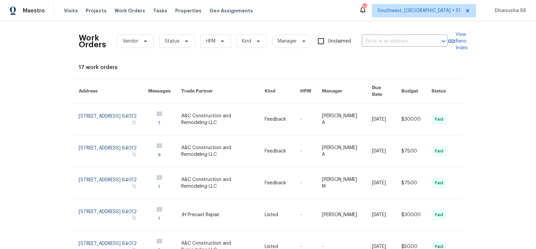
type input "17244 Montgall Dr, Belton, MO 64012"
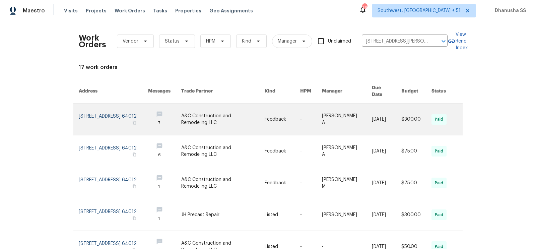
click at [327, 121] on link at bounding box center [347, 118] width 50 height 31
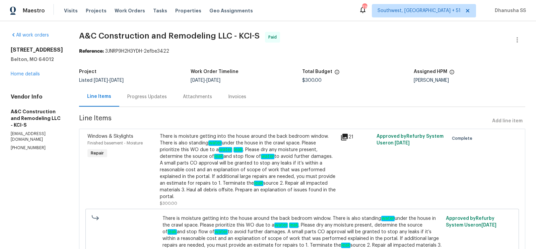
click at [33, 77] on div "All work orders 17244 Montgall Dr Belton, MO 64012 Home details Vendor Info A&C…" at bounding box center [37, 91] width 52 height 119
click at [33, 75] on link "Home details" at bounding box center [25, 74] width 29 height 5
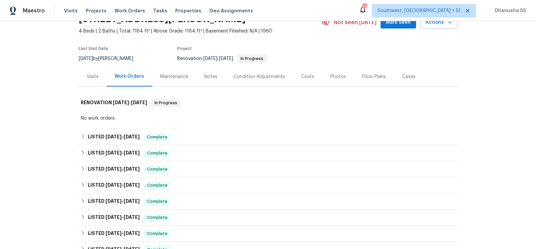
scroll to position [108, 0]
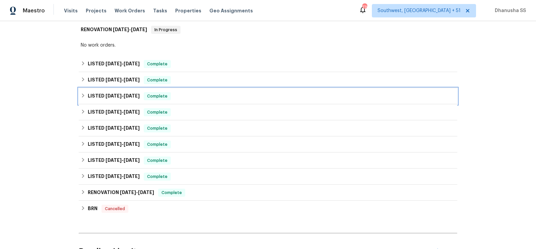
click at [222, 103] on div "LISTED 3/4/25 - 3/5/25 Complete" at bounding box center [268, 96] width 378 height 16
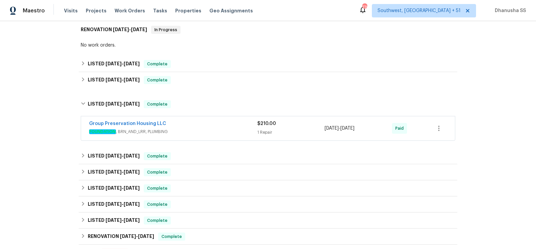
click at [224, 124] on div "Group Preservation Housing LLC" at bounding box center [173, 124] width 168 height 8
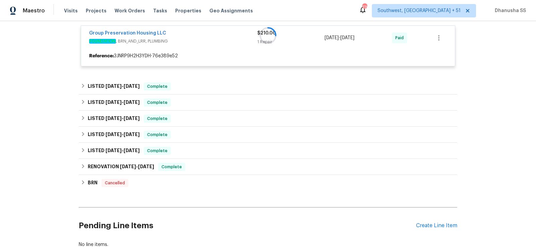
scroll to position [110, 0]
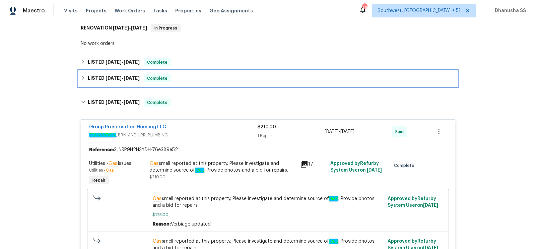
click at [190, 82] on div "LISTED 3/6/25 - 4/4/25 Complete" at bounding box center [268, 78] width 378 height 16
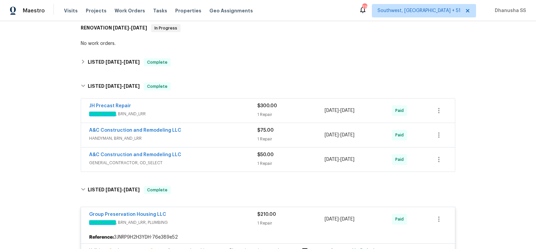
click at [217, 156] on div "A&C Construction and Remodeling LLC" at bounding box center [173, 155] width 168 height 8
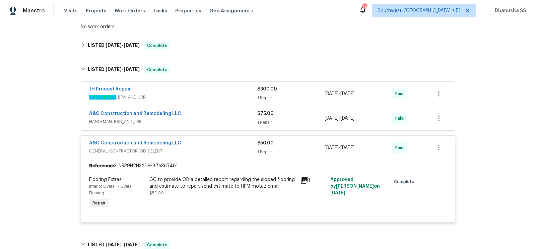
click at [222, 118] on span "HANDYMAN, BRN_AND_LRR" at bounding box center [173, 121] width 168 height 7
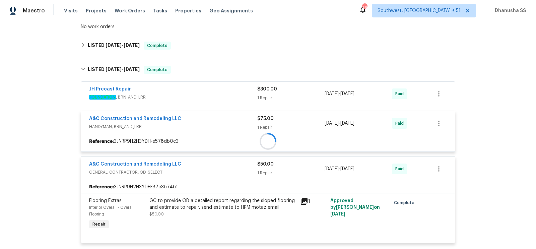
scroll to position [128, 0]
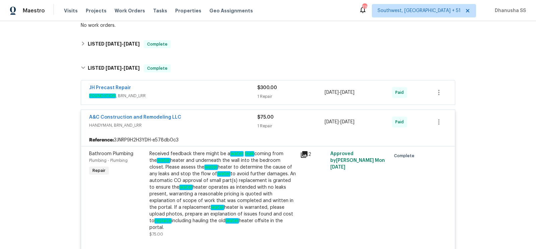
click at [226, 96] on span "FOUNDATION , BRN_AND_LRR" at bounding box center [173, 95] width 168 height 7
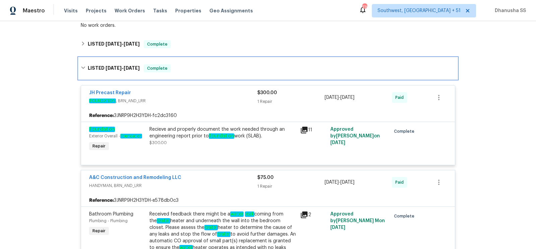
click at [206, 61] on div "LISTED 3/6/25 - 4/4/25 Complete" at bounding box center [268, 68] width 378 height 21
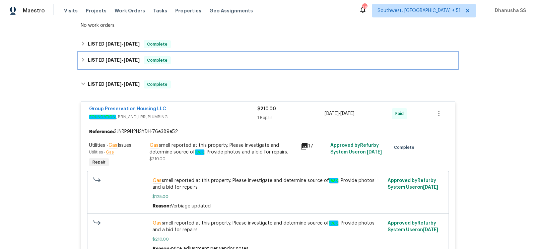
click at [212, 65] on div "LISTED 3/6/25 - 4/4/25 Complete" at bounding box center [268, 60] width 378 height 16
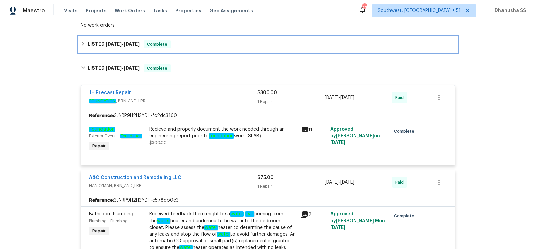
click at [214, 47] on div "LISTED 5/20/25 - 6/18/25 Complete" at bounding box center [268, 44] width 374 height 8
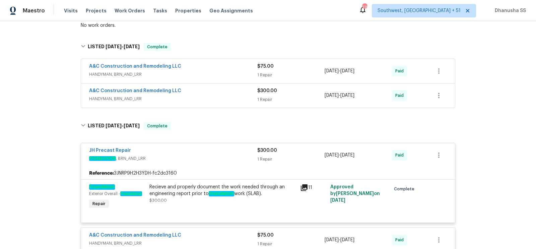
click at [227, 101] on div "A&C Construction and Remodeling LLC HANDYMAN, BRN_AND_LRR" at bounding box center [173, 95] width 168 height 16
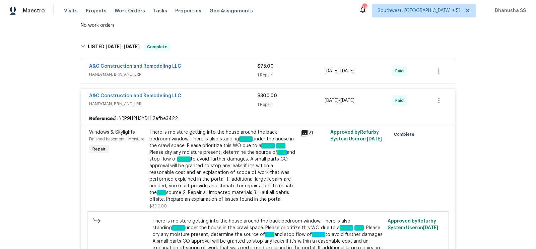
click at [224, 72] on span "HANDYMAN, BRN_AND_LRR" at bounding box center [173, 74] width 168 height 7
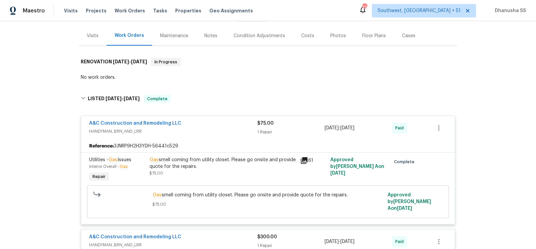
scroll to position [0, 0]
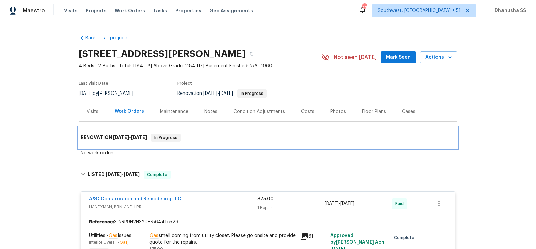
click at [212, 139] on div "RENOVATION 12/20/24 - 12/23/24 In Progress" at bounding box center [268, 138] width 374 height 8
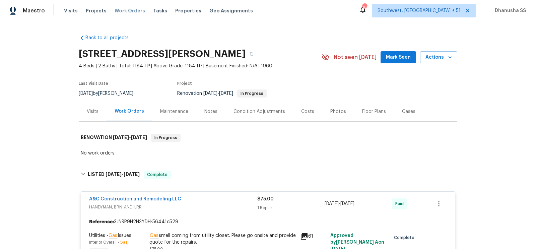
click at [117, 11] on span "Work Orders" at bounding box center [130, 10] width 30 height 7
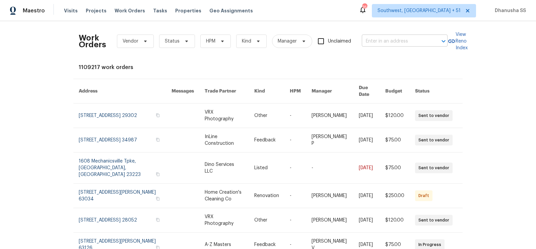
click at [376, 41] on input "text" at bounding box center [395, 41] width 67 height 10
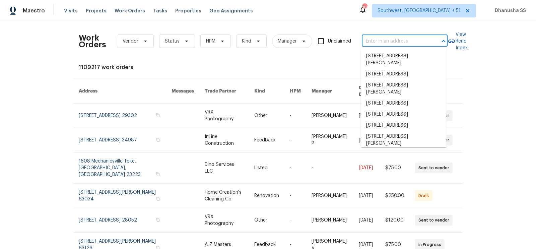
paste input "11158 Golden Silence Dr, Riverview, FL 33579"
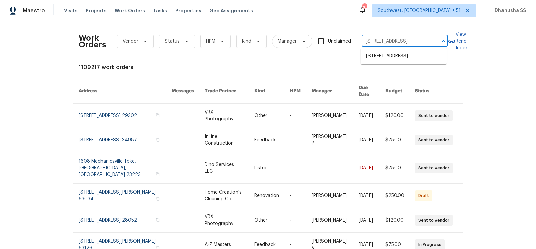
scroll to position [0, 34]
type input "11158 Golden Silence Dr, Riverview, FL 33579"
click at [411, 62] on li "11158 Golden Silence Dr, Riverview, FL 33579" at bounding box center [404, 56] width 86 height 11
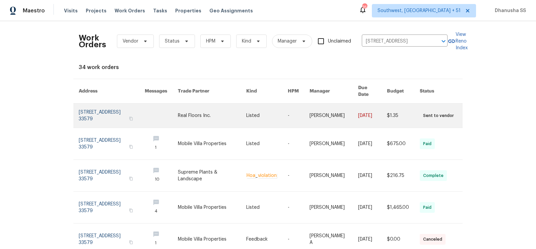
click at [208, 114] on link at bounding box center [212, 115] width 68 height 24
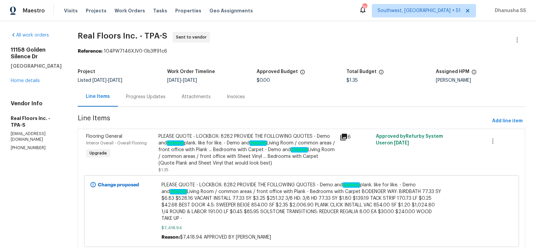
click at [19, 84] on div "11158 Golden Silence Dr Riverview, FL 33579 Home details" at bounding box center [36, 66] width 51 height 38
click at [20, 82] on link "Home details" at bounding box center [25, 80] width 29 height 5
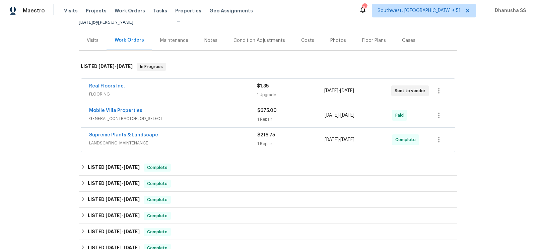
scroll to position [144, 0]
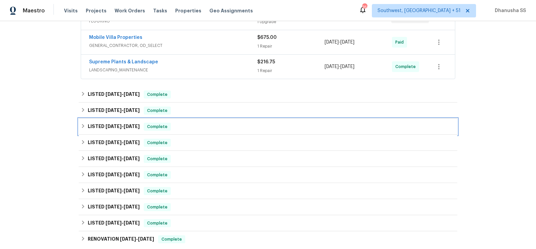
click at [197, 123] on div "LISTED 4/21/25 - 4/25/25 Complete" at bounding box center [268, 127] width 374 height 8
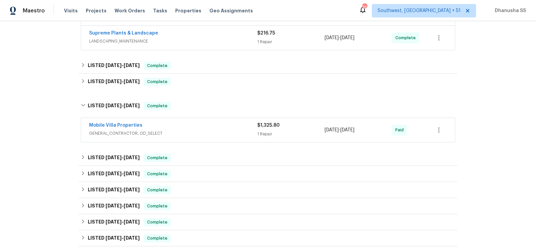
click at [213, 130] on span "GENERAL_CONTRACTOR, OD_SELECT" at bounding box center [173, 133] width 168 height 7
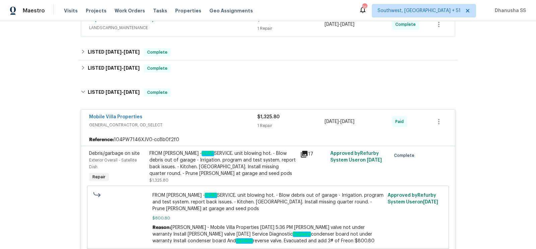
scroll to position [179, 0]
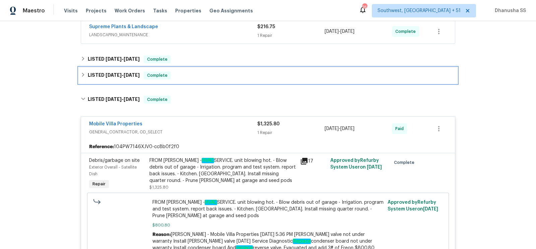
click at [199, 76] on div "LISTED 5/18/25 - 5/21/25 Complete" at bounding box center [268, 75] width 374 height 8
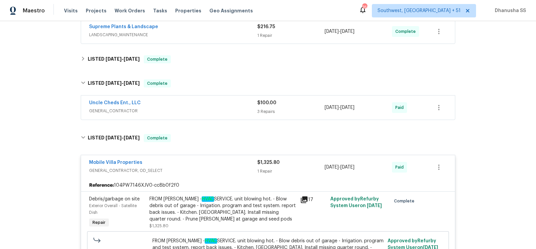
click at [217, 112] on span "GENERAL_CONTRACTOR" at bounding box center [173, 111] width 168 height 7
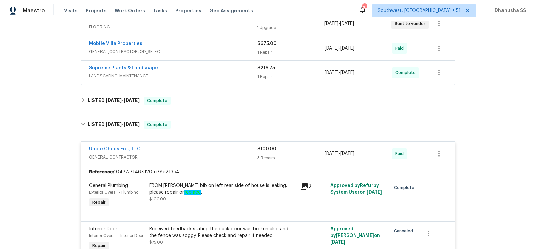
scroll to position [93, 0]
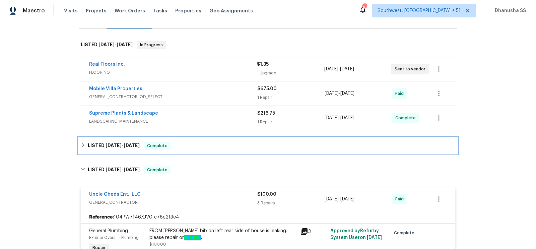
click at [186, 142] on div "LISTED 5/27/25 - 6/3/25 Complete" at bounding box center [268, 146] width 374 height 8
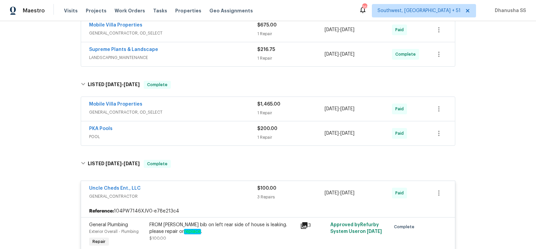
click at [213, 127] on div "PKA Pools" at bounding box center [173, 129] width 168 height 8
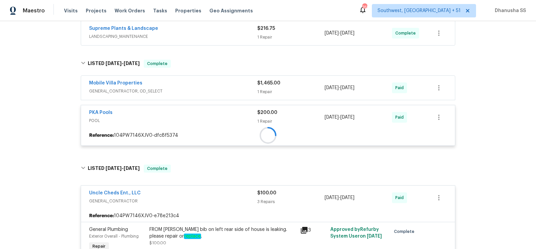
scroll to position [195, 0]
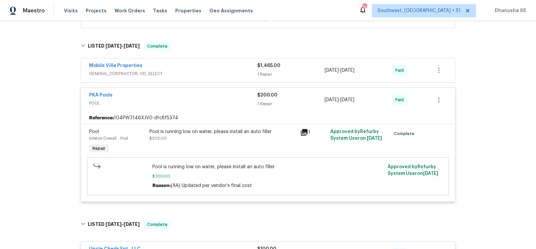
click at [216, 66] on div "Mobile Villa Properties" at bounding box center [173, 66] width 168 height 8
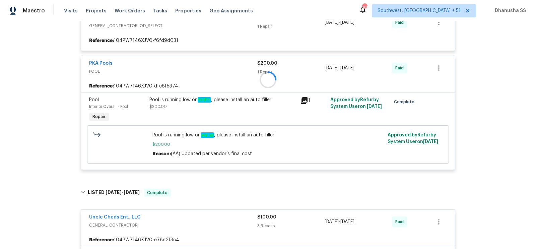
scroll to position [229, 0]
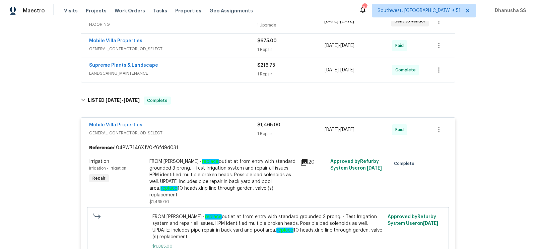
click at [241, 70] on span "LANDSCAPING_MAINTENANCE" at bounding box center [173, 73] width 168 height 7
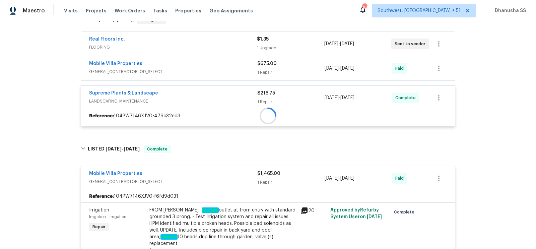
scroll to position [119, 0]
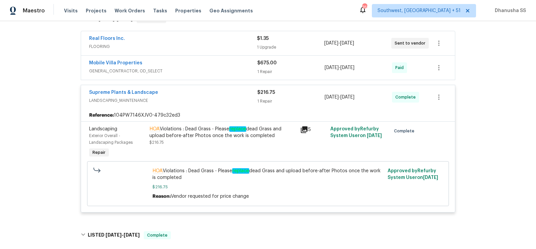
click at [234, 66] on div "Mobile Villa Properties" at bounding box center [173, 64] width 168 height 8
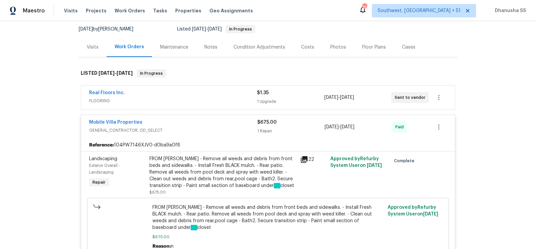
scroll to position [57, 0]
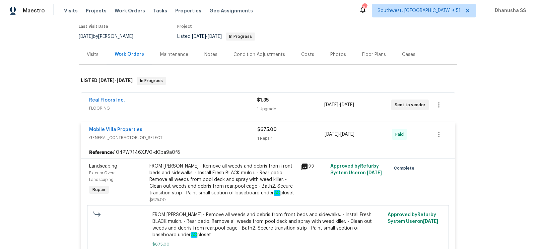
click at [240, 98] on div "Real Floors Inc." at bounding box center [173, 101] width 168 height 8
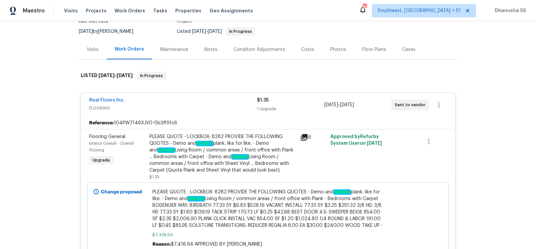
scroll to position [0, 0]
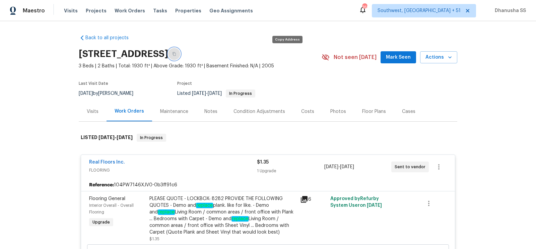
click at [176, 55] on icon "button" at bounding box center [173, 54] width 3 height 4
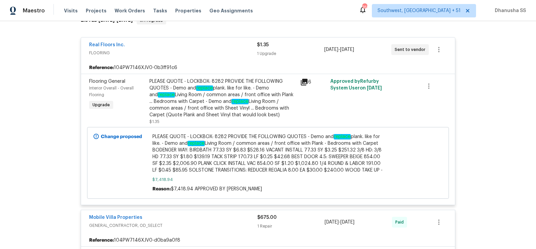
scroll to position [132, 0]
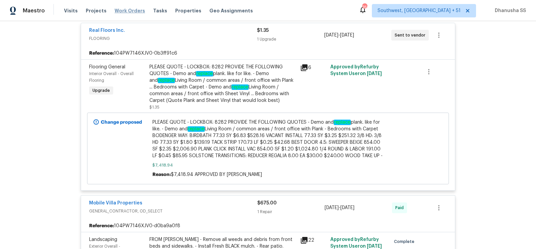
click at [133, 11] on span "Work Orders" at bounding box center [130, 10] width 30 height 7
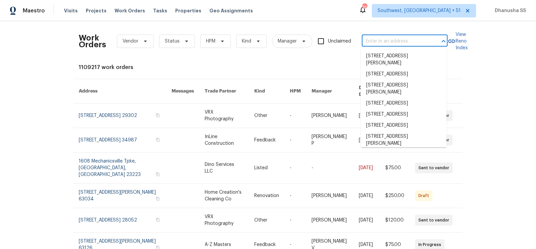
click at [419, 41] on input "text" at bounding box center [395, 41] width 67 height 10
paste input "424 Mallard Dr, Pineville, NC 28134"
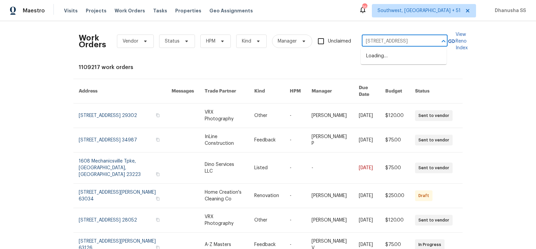
type input "424 Mallard Dr, Pineville, NC 28134"
click at [402, 62] on li "424 Mallard Dr, Pineville, NC 28134" at bounding box center [404, 56] width 86 height 11
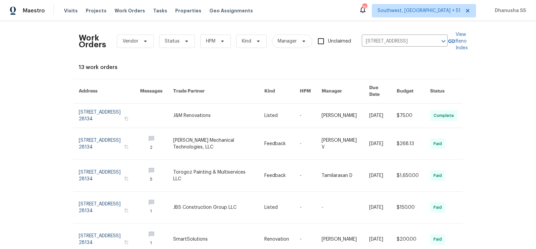
click at [266, 108] on link at bounding box center [282, 115] width 36 height 24
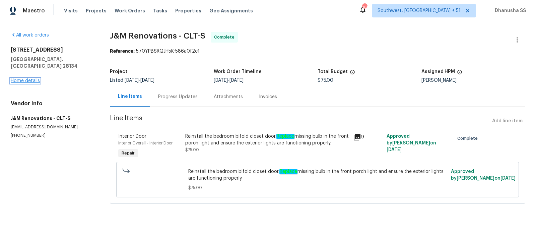
click at [33, 78] on link "Home details" at bounding box center [25, 80] width 29 height 5
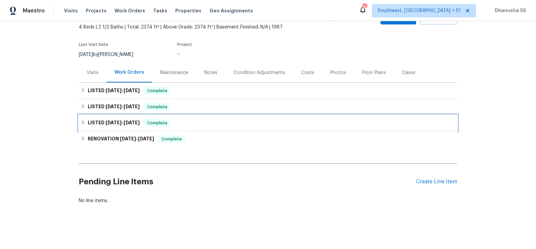
click at [203, 121] on div "LISTED 6/18/25 - 6/21/25 Complete" at bounding box center [268, 123] width 374 height 8
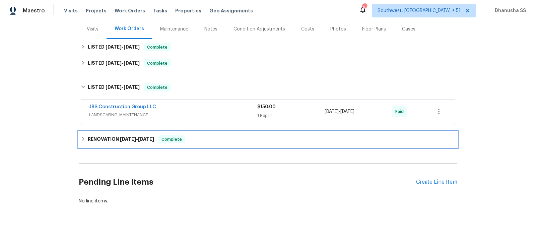
click at [217, 138] on div "RENOVATION 6/3/25 - 7/19/25 Complete" at bounding box center [268, 139] width 374 height 8
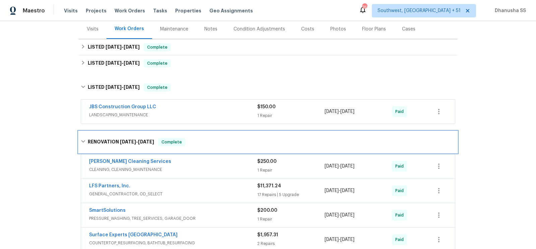
scroll to position [142, 0]
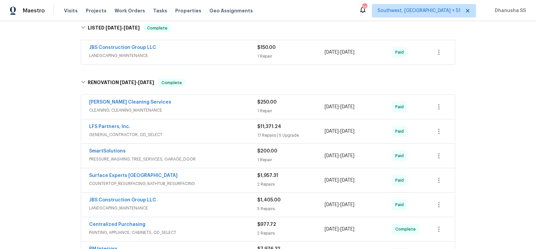
click at [225, 107] on span "CLEANING, CLEANING_MAINTENANCE" at bounding box center [173, 110] width 168 height 7
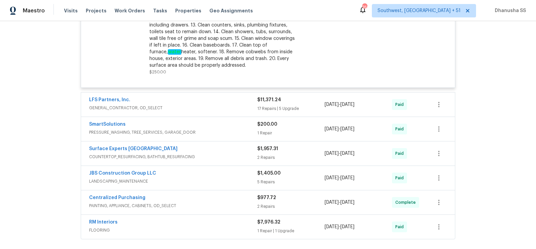
scroll to position [384, 0]
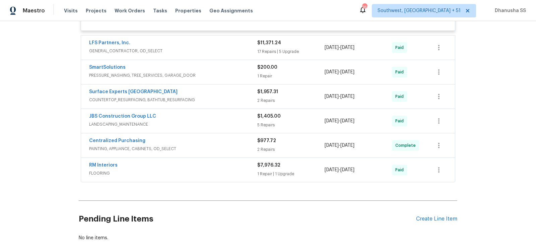
click at [231, 55] on div "LFS Partners, Inc. GENERAL_CONTRACTOR, OD_SELECT $11,371.24 17 Repairs | 5 Upgr…" at bounding box center [268, 48] width 374 height 24
click at [231, 49] on span "GENERAL_CONTRACTOR, OD_SELECT" at bounding box center [173, 51] width 168 height 7
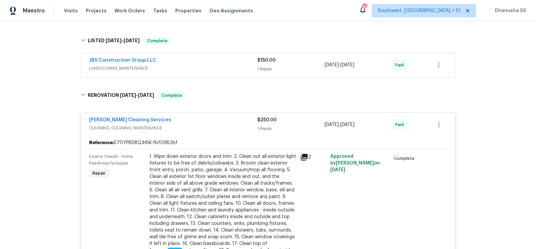
scroll to position [60, 0]
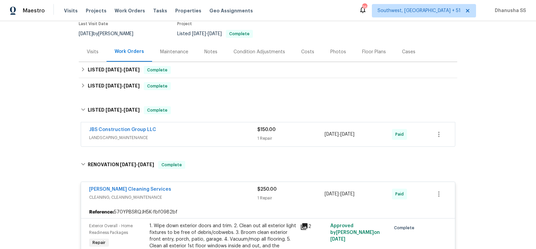
click at [217, 134] on span "LANDSCAPING_MAINTENANCE" at bounding box center [173, 137] width 168 height 7
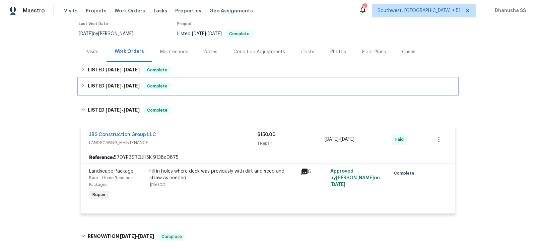
click at [207, 82] on div "LISTED 7/25/25 - 7/30/25 Complete" at bounding box center [268, 86] width 374 height 8
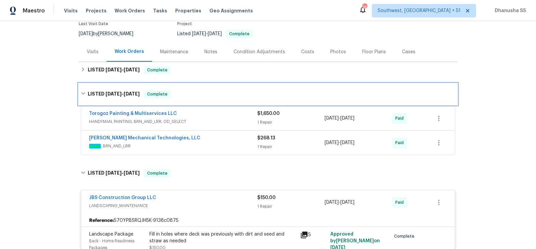
scroll to position [81, 0]
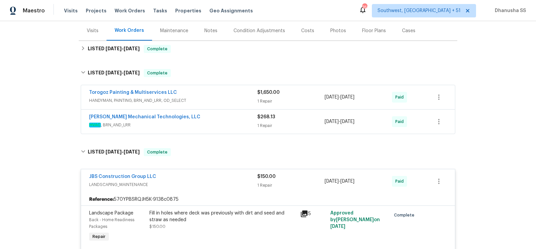
click at [224, 122] on span "HVAC , BRN_AND_LRR" at bounding box center [173, 125] width 168 height 7
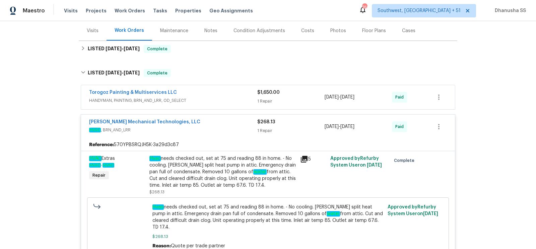
click at [223, 100] on span "HANDYMAN, PAINTING, BRN_AND_LRR, OD_SELECT" at bounding box center [173, 100] width 168 height 7
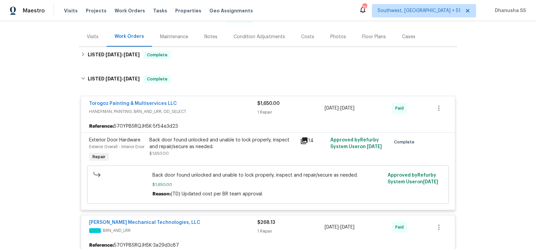
scroll to position [74, 0]
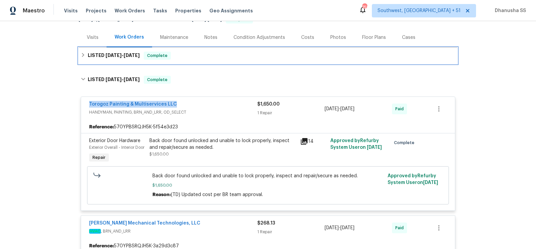
click at [188, 56] on div "LISTED 8/5/25 - 8/7/25 Complete" at bounding box center [268, 56] width 374 height 8
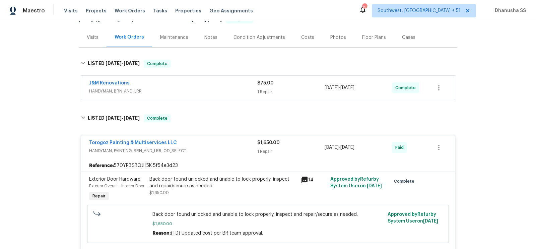
click at [220, 88] on span "HANDYMAN, BRN_AND_LRR" at bounding box center [173, 91] width 168 height 7
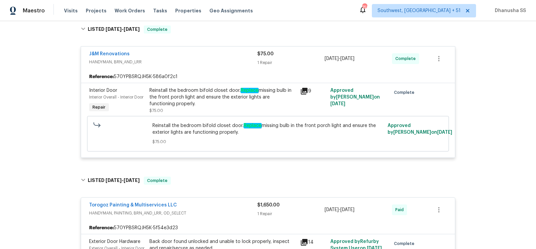
scroll to position [111, 0]
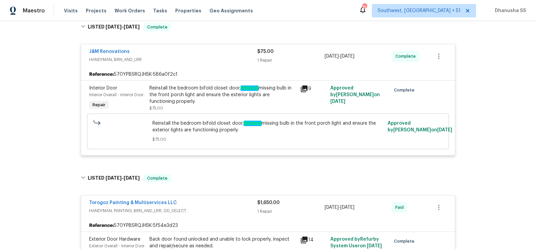
click at [178, 96] on div "Reinstall the bedroom bifold closet door. Replace missing bulb in the front por…" at bounding box center [222, 95] width 147 height 20
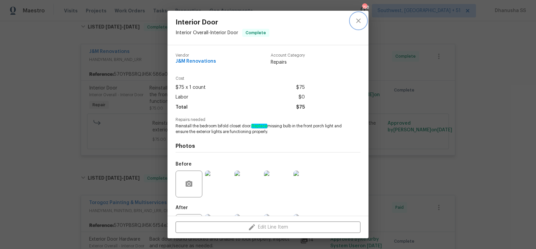
click at [356, 24] on icon "close" at bounding box center [358, 21] width 8 height 8
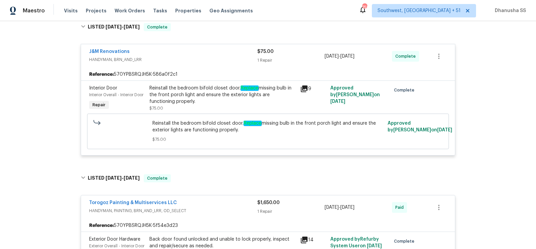
scroll to position [195, 0]
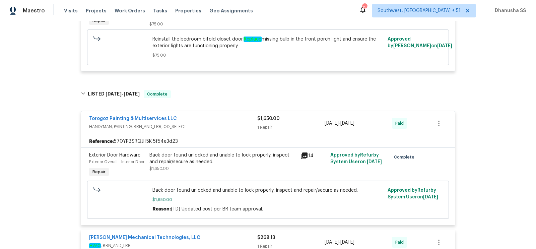
click at [178, 167] on div "Back door found unlocked and unable to lock properly, inspect and repair/secure…" at bounding box center [222, 162] width 147 height 20
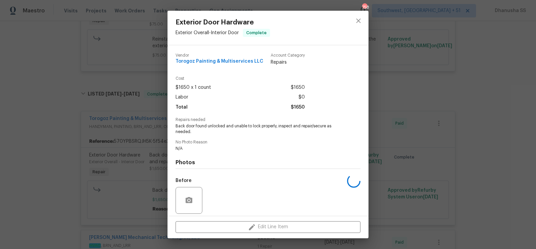
scroll to position [49, 0]
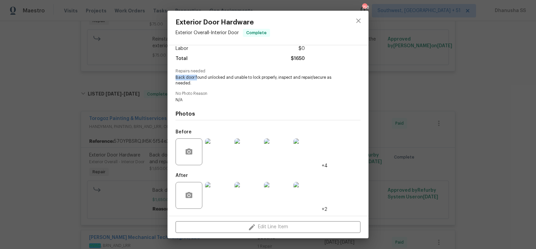
drag, startPoint x: 175, startPoint y: 78, endPoint x: 197, endPoint y: 78, distance: 22.1
click at [197, 78] on span "Back door found unlocked and unable to lock properly, inspect and repair/secure…" at bounding box center [259, 80] width 166 height 11
copy span "Back door f"
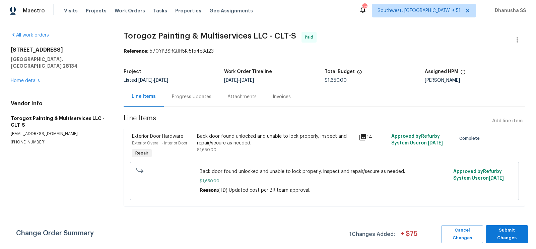
click at [188, 97] on div "Progress Updates" at bounding box center [192, 96] width 40 height 7
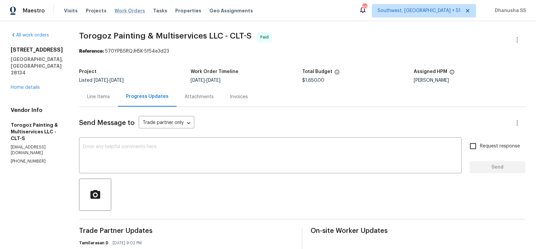
click at [126, 11] on span "Work Orders" at bounding box center [130, 10] width 30 height 7
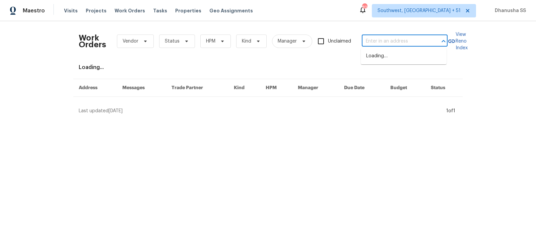
click at [383, 42] on input "text" at bounding box center [395, 41] width 67 height 10
paste input "1002 Dwayne Ct, La Vergne, TN 37086"
type input "1002 Dwayne Ct, La Vergne, TN 37086"
click at [382, 60] on li "1002 Dwayne Ct, La Vergne, TN 37086" at bounding box center [404, 60] width 86 height 18
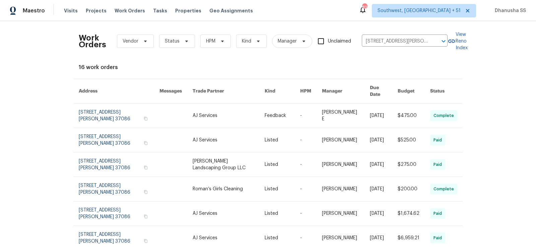
click at [227, 114] on link at bounding box center [229, 115] width 72 height 24
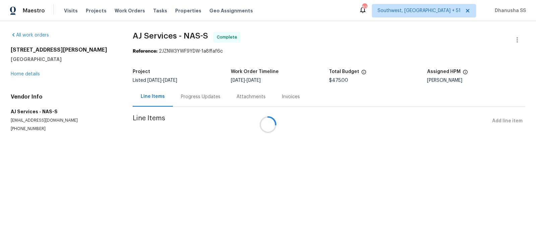
click at [34, 74] on div at bounding box center [268, 124] width 536 height 249
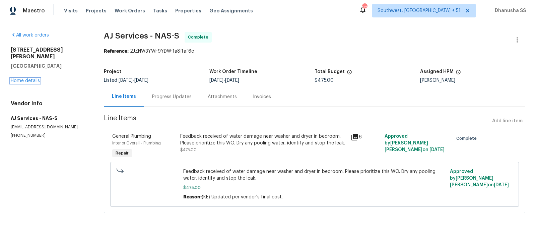
click at [34, 78] on link "Home details" at bounding box center [25, 80] width 29 height 5
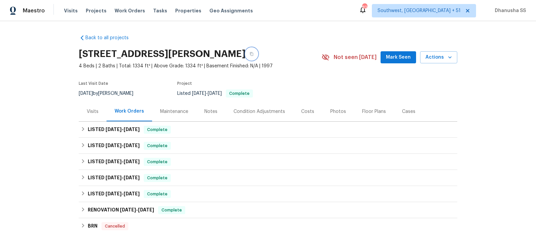
click at [258, 54] on button "button" at bounding box center [252, 54] width 12 height 12
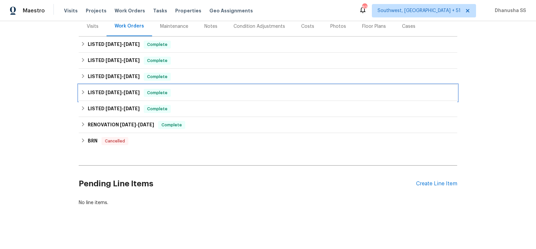
click at [201, 93] on div "LISTED 4/16/25 - 4/18/25 Complete" at bounding box center [268, 93] width 374 height 8
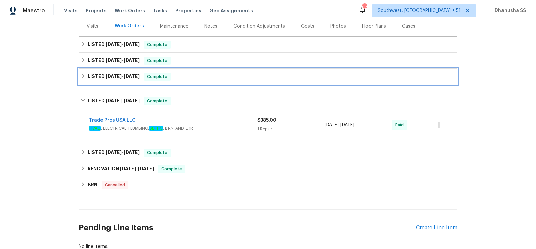
click at [210, 78] on div "LISTED 5/21/25 - 6/4/25 Complete" at bounding box center [268, 77] width 374 height 8
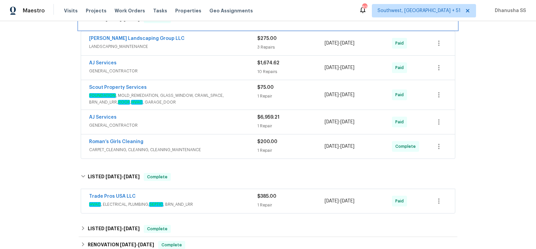
scroll to position [195, 0]
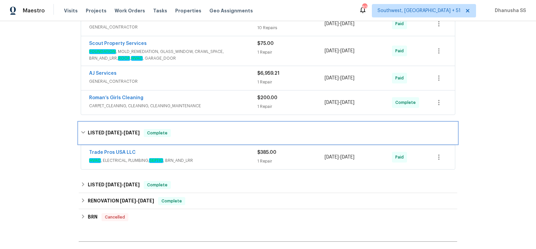
click at [238, 122] on div "LISTED 4/16/25 - 4/18/25 Complete" at bounding box center [268, 132] width 378 height 21
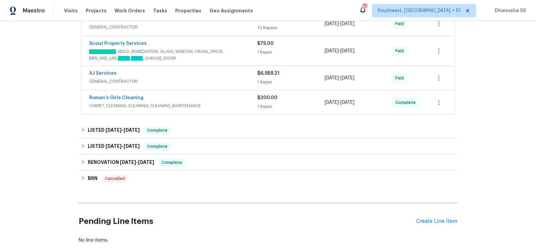
click at [235, 102] on span "CARPET_CLEANING, CLEANING, CLEANING_MAINTENANCE" at bounding box center [173, 105] width 168 height 7
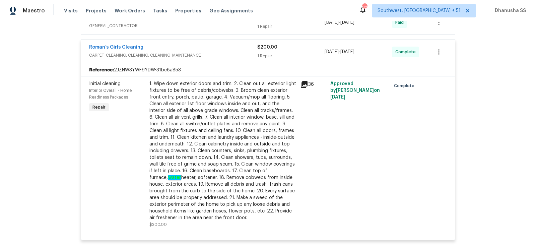
scroll to position [206, 0]
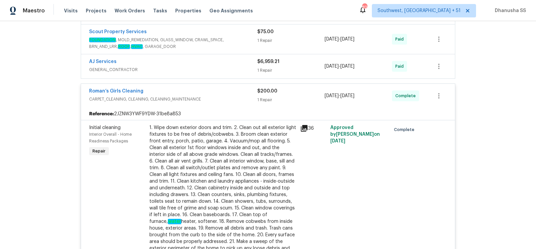
click at [219, 59] on div "AJ Services" at bounding box center [173, 62] width 168 height 8
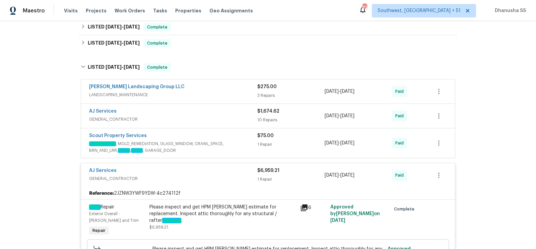
scroll to position [101, 0]
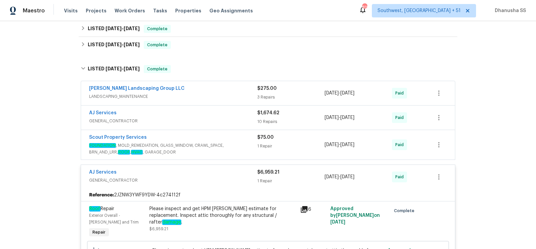
click at [246, 143] on span "FOUNDATION , MOLD_REMEDIATION, GLASS_WINDOW, CRAWL_SPACE, BRN_AND_LRR, ROOF , H…" at bounding box center [173, 148] width 168 height 13
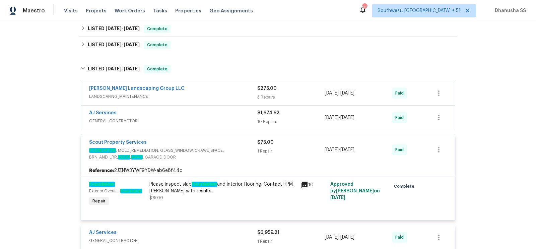
click at [226, 123] on span "GENERAL_CONTRACTOR" at bounding box center [173, 121] width 168 height 7
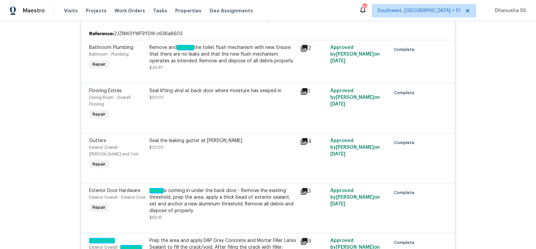
scroll to position [50, 0]
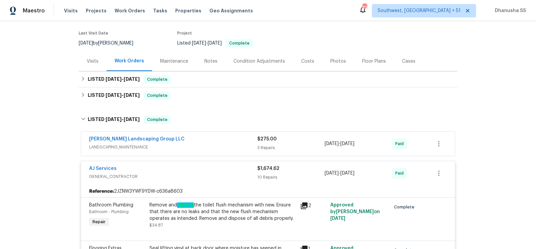
click at [227, 144] on span "LANDSCAPING_MAINTENANCE" at bounding box center [173, 147] width 168 height 7
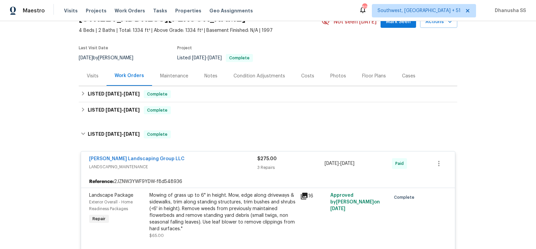
scroll to position [38, 0]
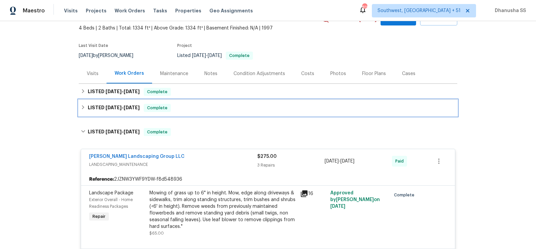
click at [198, 105] on div "LISTED 6/27/25 - 6/30/25 Complete" at bounding box center [268, 108] width 374 height 8
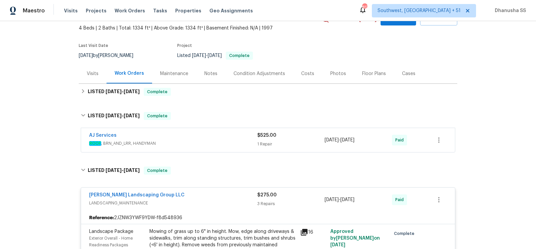
click at [231, 136] on div "AJ Services" at bounding box center [173, 136] width 168 height 8
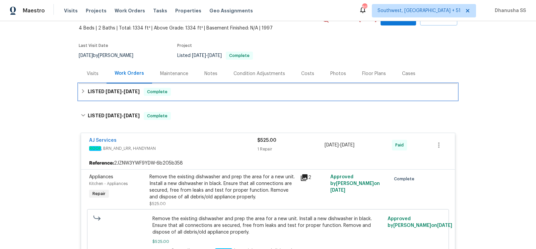
click at [189, 96] on div "LISTED 8/7/25 - 8/11/25 Complete" at bounding box center [268, 92] width 378 height 16
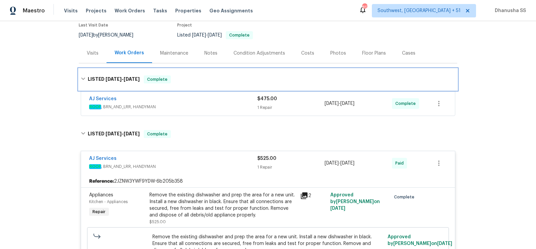
scroll to position [64, 0]
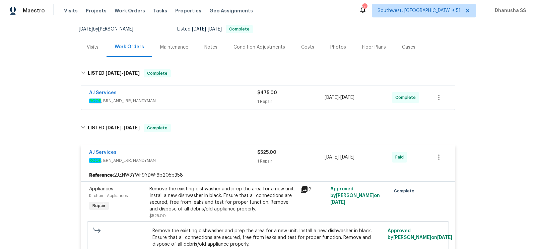
click at [200, 103] on span "ROOF , BRN_AND_LRR, HANDYMAN" at bounding box center [173, 100] width 168 height 7
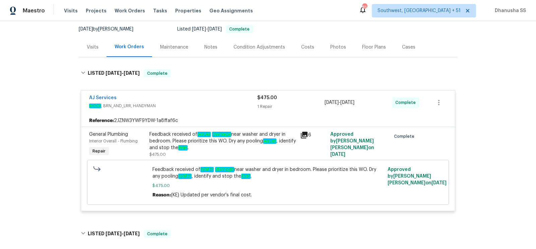
click at [183, 140] on div "Feedback received of water damage near washer and dryer in bedroom. Please prio…" at bounding box center [222, 141] width 147 height 20
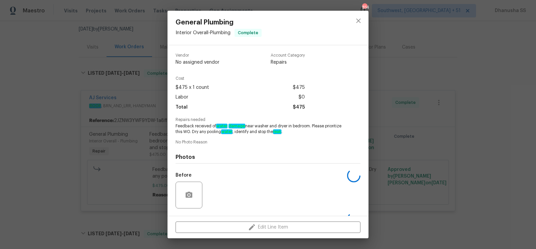
scroll to position [43, 0]
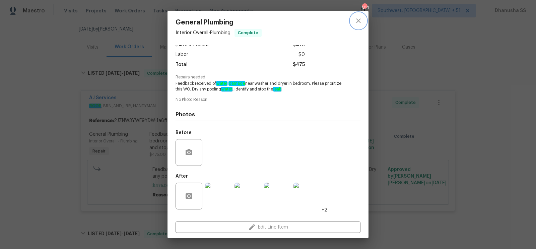
click at [358, 18] on icon "close" at bounding box center [358, 21] width 8 height 8
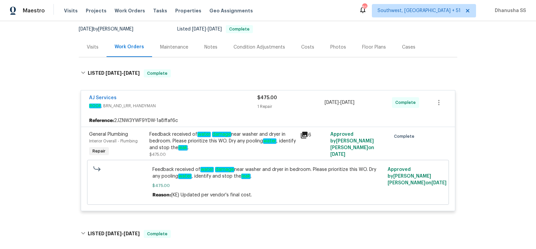
click at [184, 143] on div "Feedback received of water damage near washer and dryer in bedroom. Please prio…" at bounding box center [222, 141] width 147 height 20
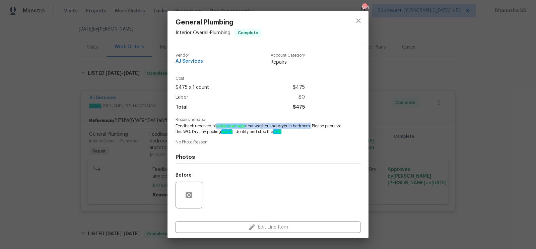
drag, startPoint x: 215, startPoint y: 125, endPoint x: 311, endPoint y: 125, distance: 96.1
click at [311, 125] on span "Feedback received of water damage near washer and dryer in bedroom. Please prio…" at bounding box center [259, 128] width 166 height 11
copy span "water damage near washer and dryer in bedroom"
click at [359, 18] on icon "close" at bounding box center [358, 21] width 8 height 8
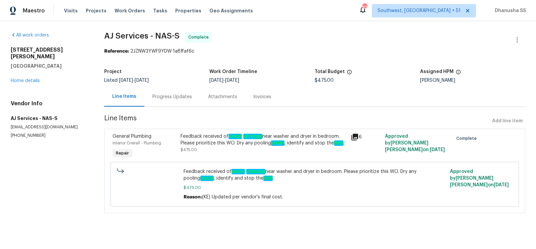
click at [175, 98] on div "Progress Updates" at bounding box center [172, 96] width 40 height 7
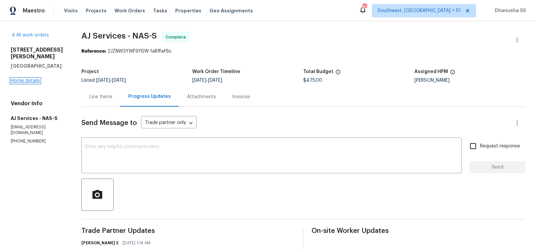
click at [25, 78] on link "Home details" at bounding box center [25, 80] width 29 height 5
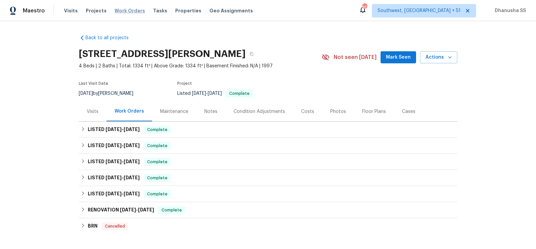
click at [121, 8] on span "Work Orders" at bounding box center [130, 10] width 30 height 7
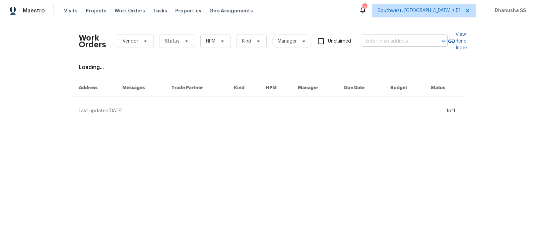
click at [379, 39] on input "text" at bounding box center [395, 41] width 67 height 10
paste input "3909 Whitetail Dr, Denton, TX 76208"
type input "3909 Whitetail Dr, Denton, TX 76208"
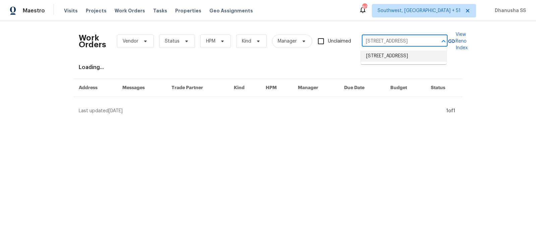
click at [383, 60] on li "3909 Whitetail Dr, Denton, TX 76208" at bounding box center [404, 56] width 86 height 11
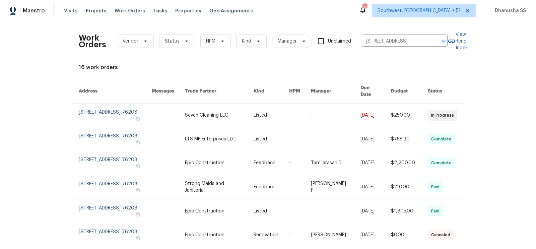
click at [311, 106] on td "-" at bounding box center [330, 115] width 50 height 24
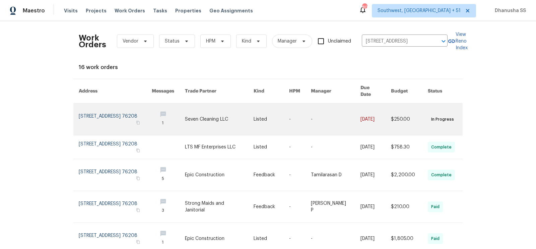
click at [109, 114] on link at bounding box center [115, 118] width 73 height 31
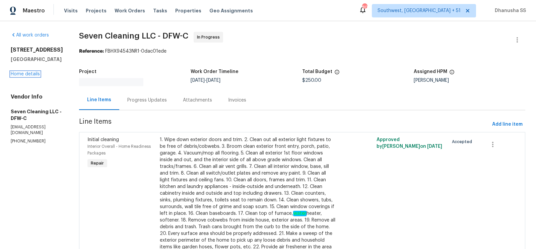
click at [32, 74] on link "Home details" at bounding box center [25, 74] width 29 height 5
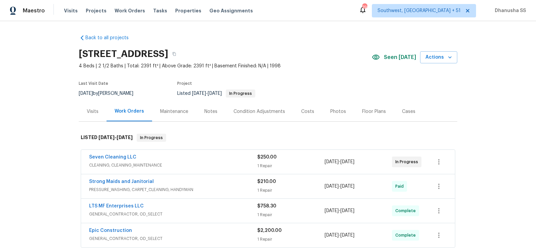
scroll to position [186, 0]
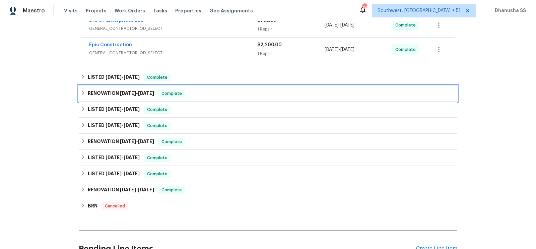
click at [201, 92] on div "RENOVATION 6/24/25 - 6/27/25 Complete" at bounding box center [268, 93] width 374 height 8
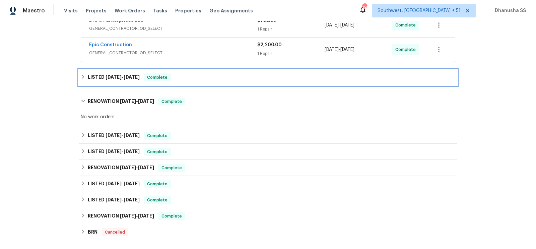
click at [211, 71] on div "LISTED 6/24/25 - 6/27/25 Complete" at bounding box center [268, 77] width 378 height 16
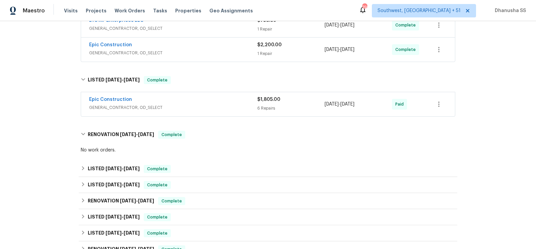
click at [235, 104] on span "GENERAL_CONTRACTOR, OD_SELECT" at bounding box center [173, 107] width 168 height 7
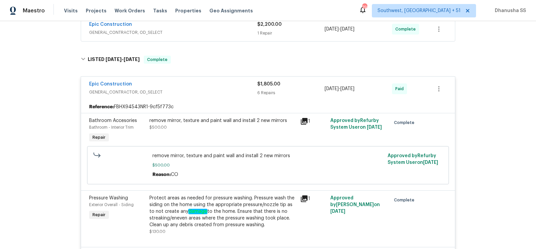
scroll to position [118, 0]
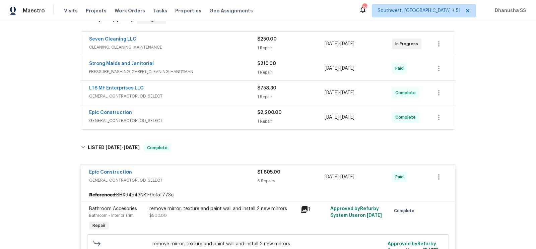
click at [235, 121] on span "GENERAL_CONTRACTOR, OD_SELECT" at bounding box center [173, 120] width 168 height 7
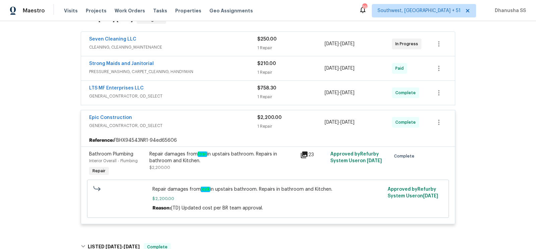
click at [179, 158] on div "Repair damages from leak in upstairs bathroom. Repairs in bathroom and Kitchen." at bounding box center [222, 157] width 147 height 13
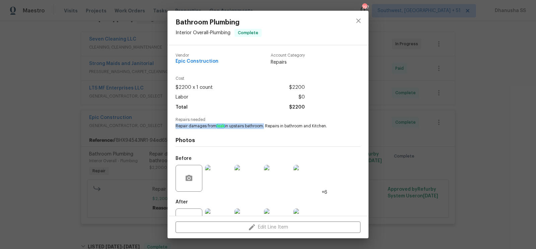
drag, startPoint x: 176, startPoint y: 126, endPoint x: 265, endPoint y: 126, distance: 88.4
click at [265, 126] on span "Repair damages from leak in upstairs bathroom. Repairs in bathroom and Kitchen." at bounding box center [259, 126] width 166 height 6
copy span "Repair damages from leak in upstairs bathroom"
click at [359, 27] on button "close" at bounding box center [358, 21] width 16 height 16
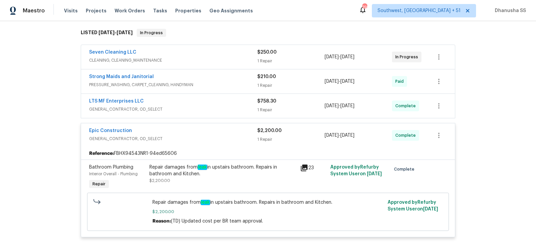
scroll to position [99, 0]
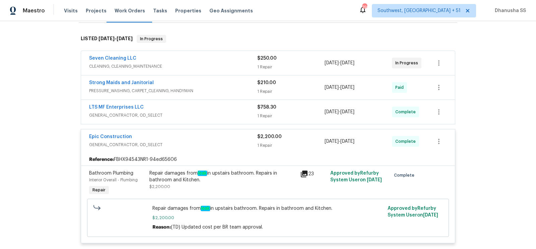
click at [249, 112] on span "GENERAL_CONTRACTOR, OD_SELECT" at bounding box center [173, 115] width 168 height 7
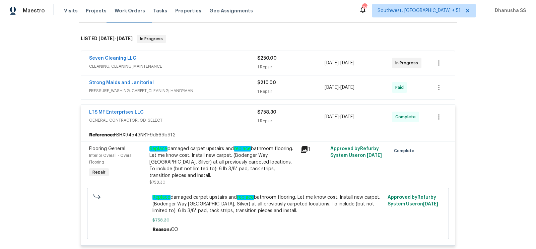
click at [179, 92] on span "PRESSURE_WASHING, CARPET_CLEANING, HANDYMAN" at bounding box center [173, 90] width 168 height 7
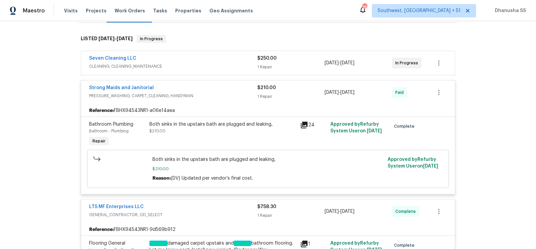
click at [181, 127] on div "Both sinks in the upstairs bath are plugged and leaking, $210.00" at bounding box center [222, 127] width 147 height 13
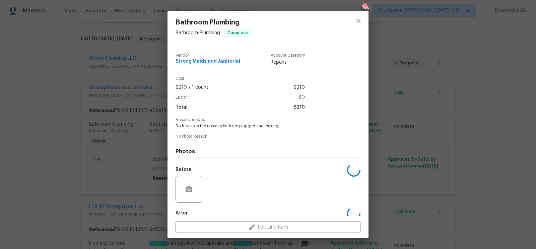
scroll to position [37, 0]
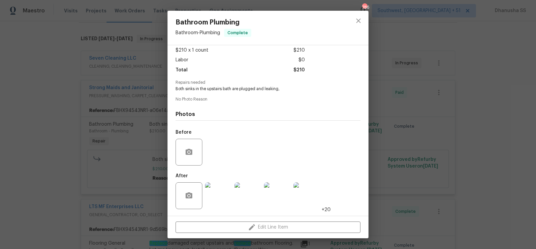
click at [222, 188] on img at bounding box center [218, 195] width 27 height 27
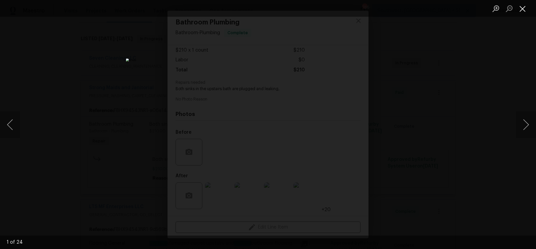
click at [516, 11] on button "Close lightbox" at bounding box center [522, 9] width 13 height 12
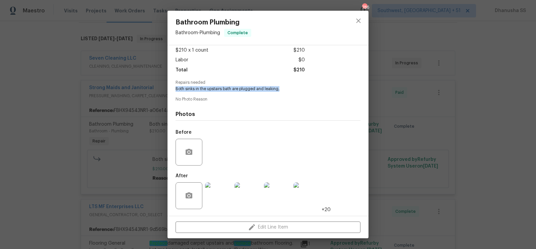
drag, startPoint x: 176, startPoint y: 88, endPoint x: 285, endPoint y: 88, distance: 109.5
click at [285, 88] on span "Both sinks in the upstairs bath are plugged and leaking," at bounding box center [259, 89] width 166 height 6
copy span "Both sinks in the upstairs bath are plugged and leaking,"
click at [209, 94] on div "Vendor Strong Maids and Janitorial Account Category Repairs Cost $210 x 1 count…" at bounding box center [268, 112] width 185 height 202
drag, startPoint x: 175, startPoint y: 90, endPoint x: 232, endPoint y: 89, distance: 56.6
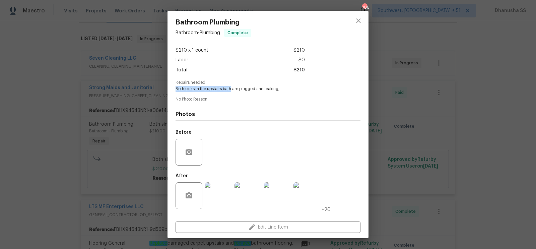
click at [232, 89] on span "Both sinks in the upstairs bath are plugged and leaking," at bounding box center [259, 89] width 166 height 6
copy span "Both sinks in the upstairs bath"
click at [361, 22] on icon "close" at bounding box center [358, 21] width 8 height 8
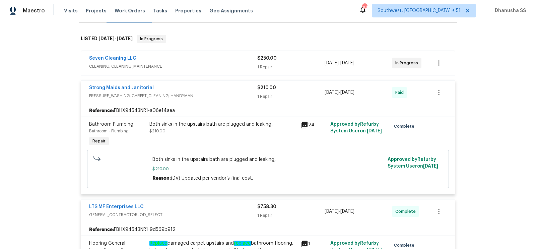
click at [195, 63] on span "CLEANING, CLEANING_MAINTENANCE" at bounding box center [173, 66] width 168 height 7
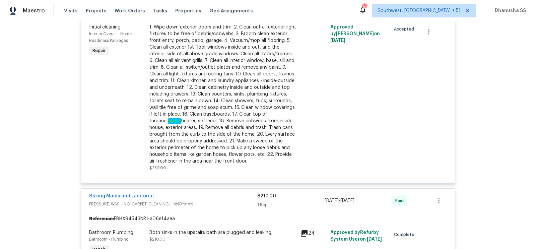
scroll to position [177, 0]
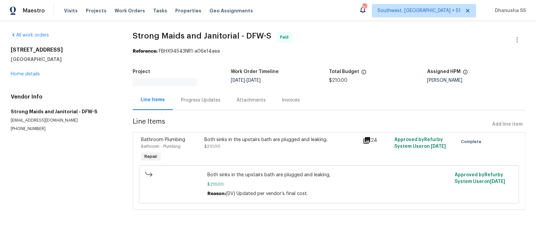
click at [191, 99] on div "Progress Updates" at bounding box center [201, 100] width 40 height 7
